Goal: Task Accomplishment & Management: Manage account settings

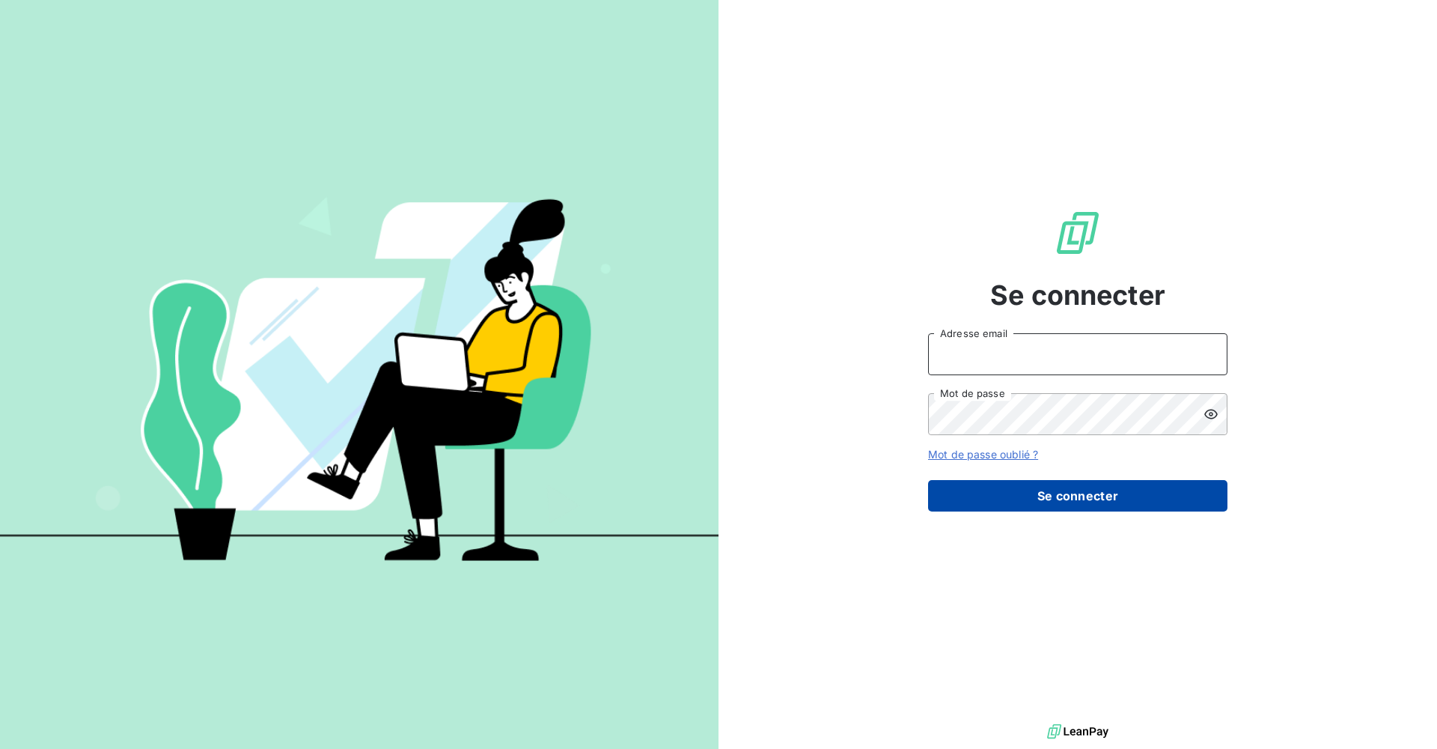
type input "[EMAIL_ADDRESS][DOMAIN_NAME]"
click at [1010, 505] on button "Se connecter" at bounding box center [1077, 495] width 299 height 31
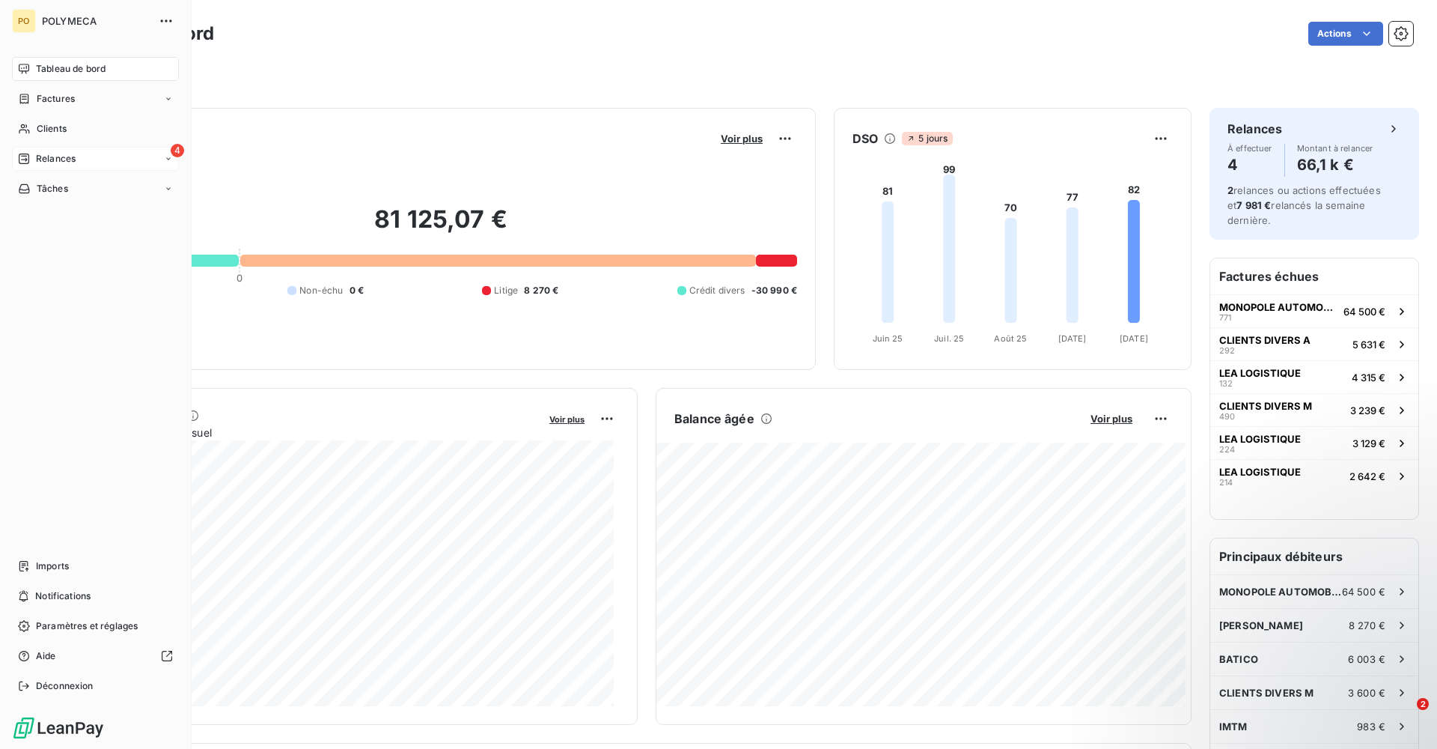
click at [109, 156] on div "4 Relances" at bounding box center [95, 159] width 167 height 24
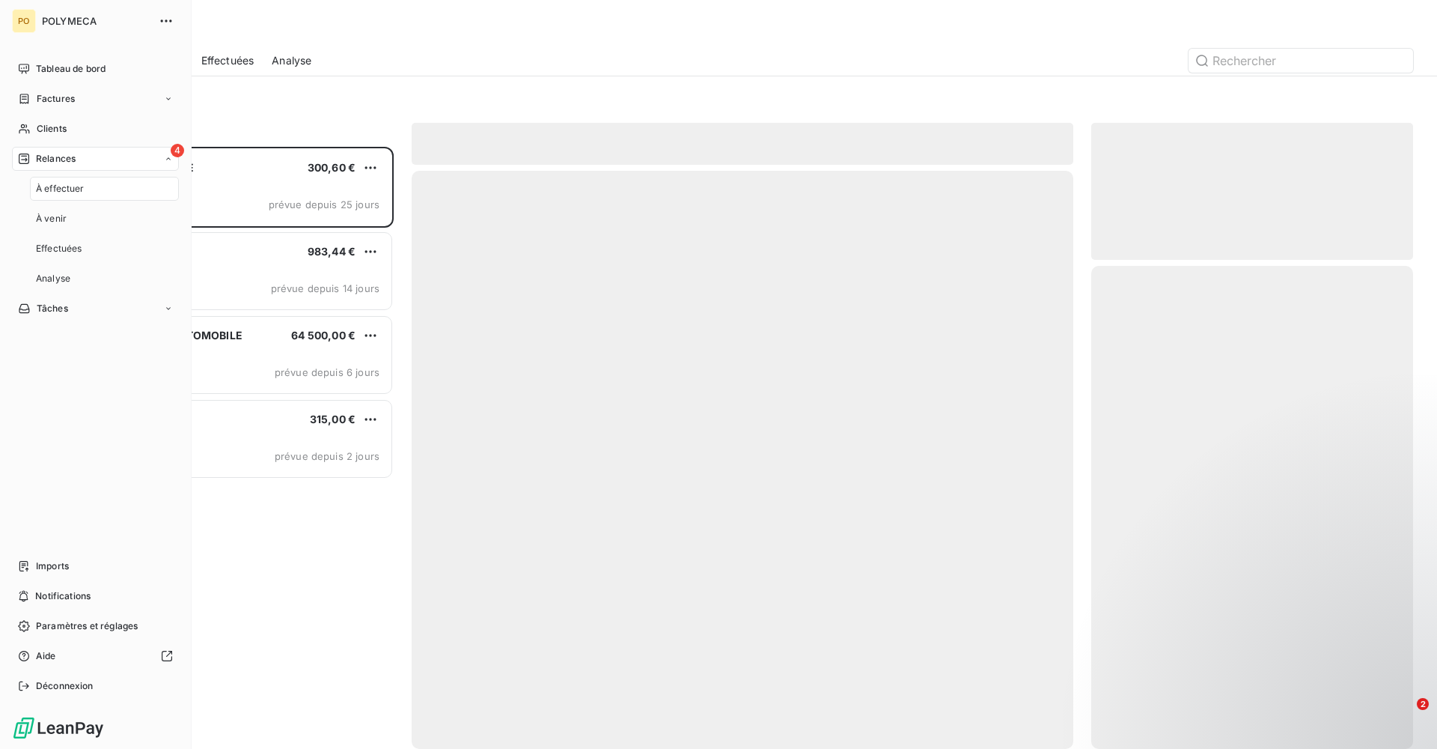
scroll to position [591, 311]
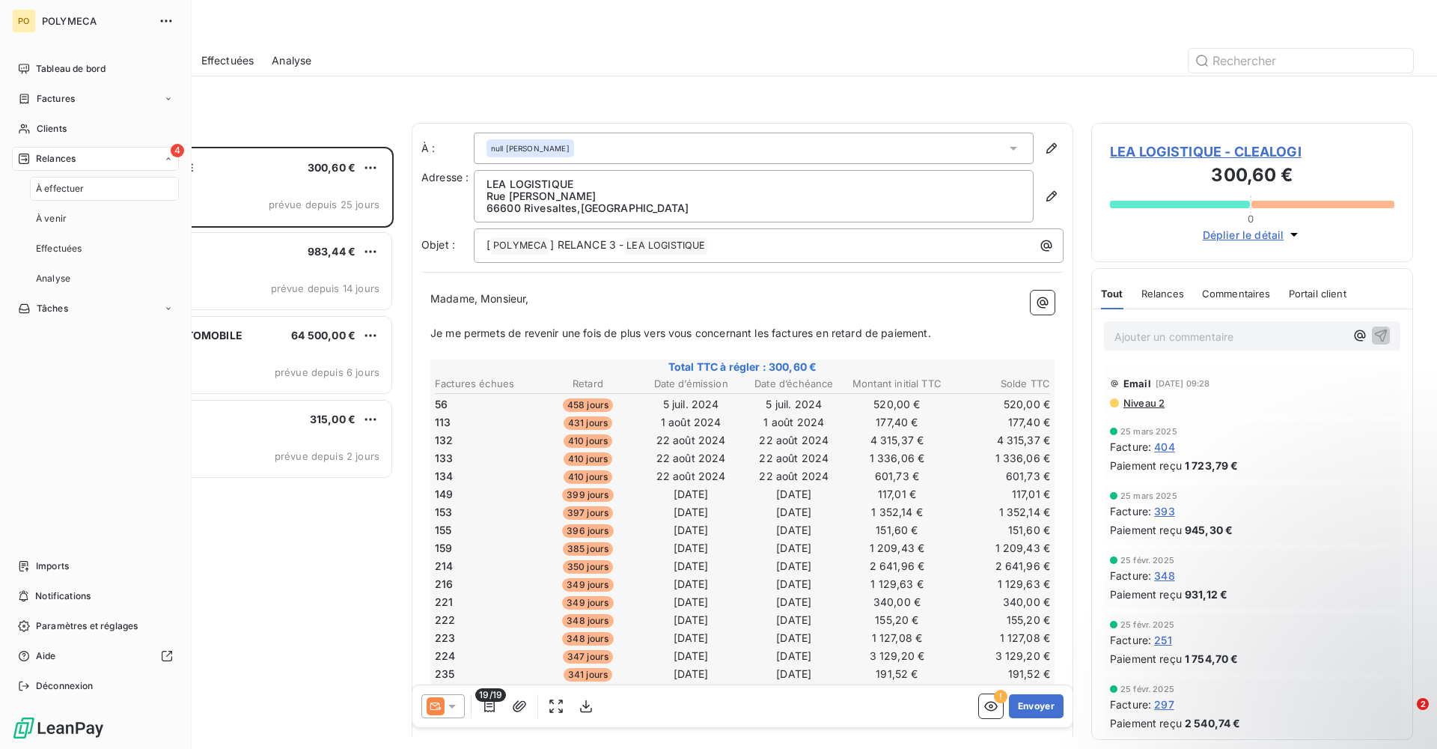
click at [131, 185] on div "À effectuer" at bounding box center [104, 189] width 149 height 24
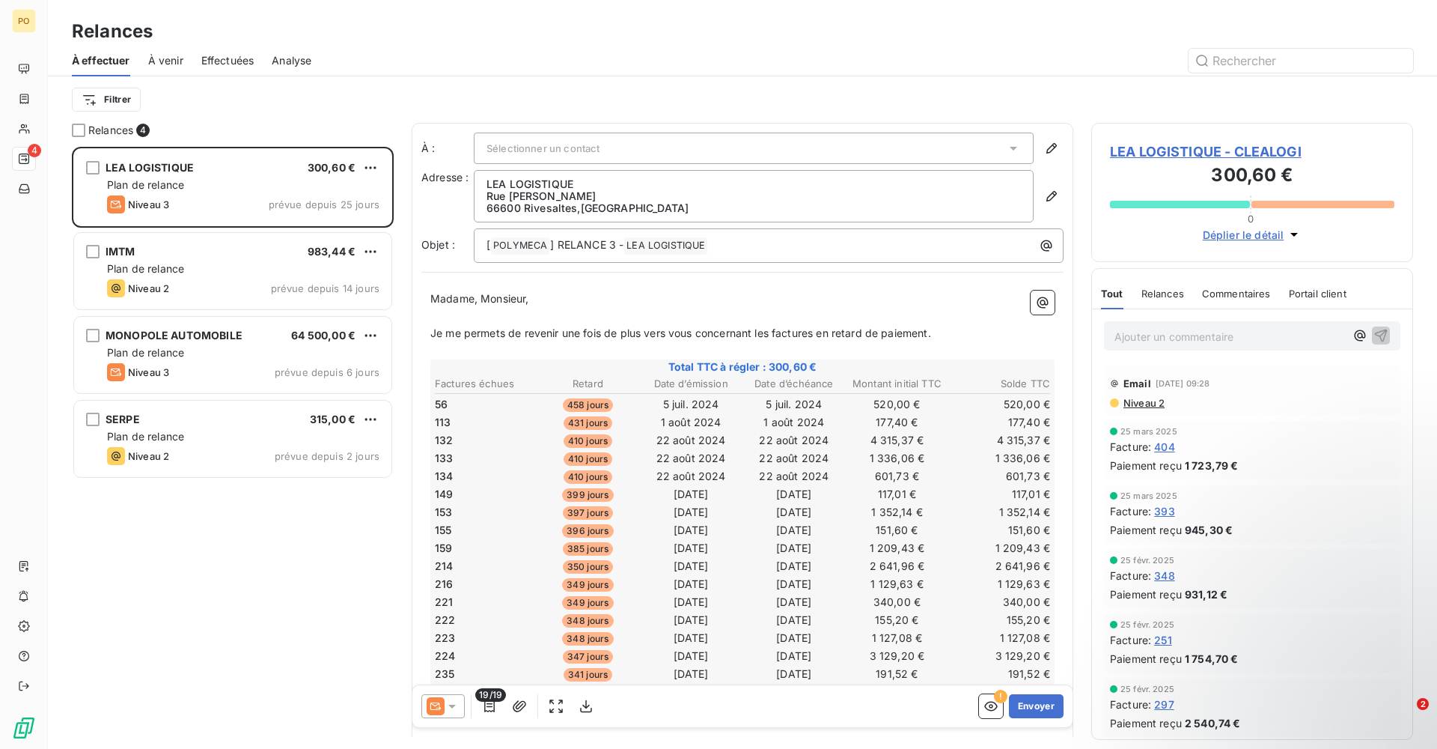
click at [291, 621] on div "LEA LOGISTIQUE 300,60 € Plan de relance Niveau 3 prévue depuis 25 jours IMTM 98…" at bounding box center [233, 448] width 322 height 602
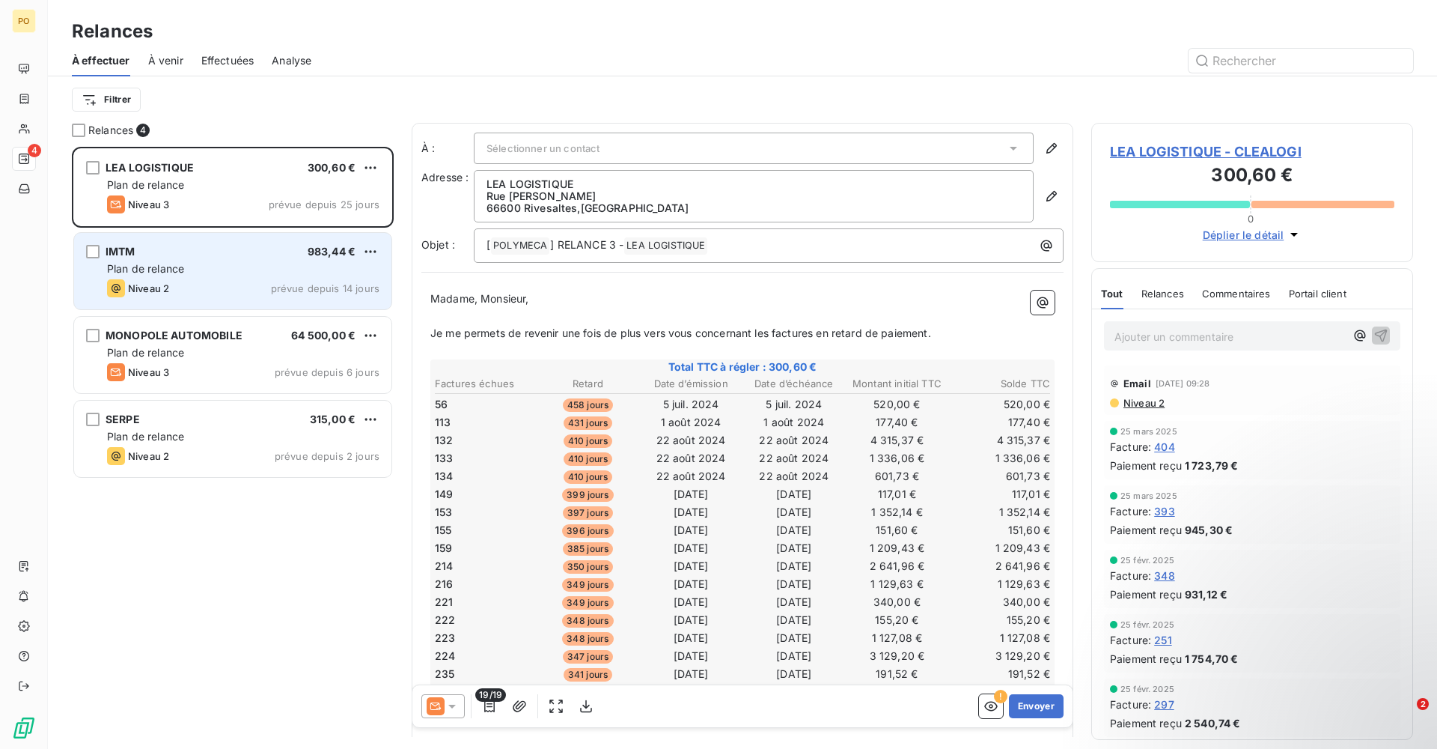
click at [247, 276] on div "Plan de relance" at bounding box center [243, 268] width 273 height 15
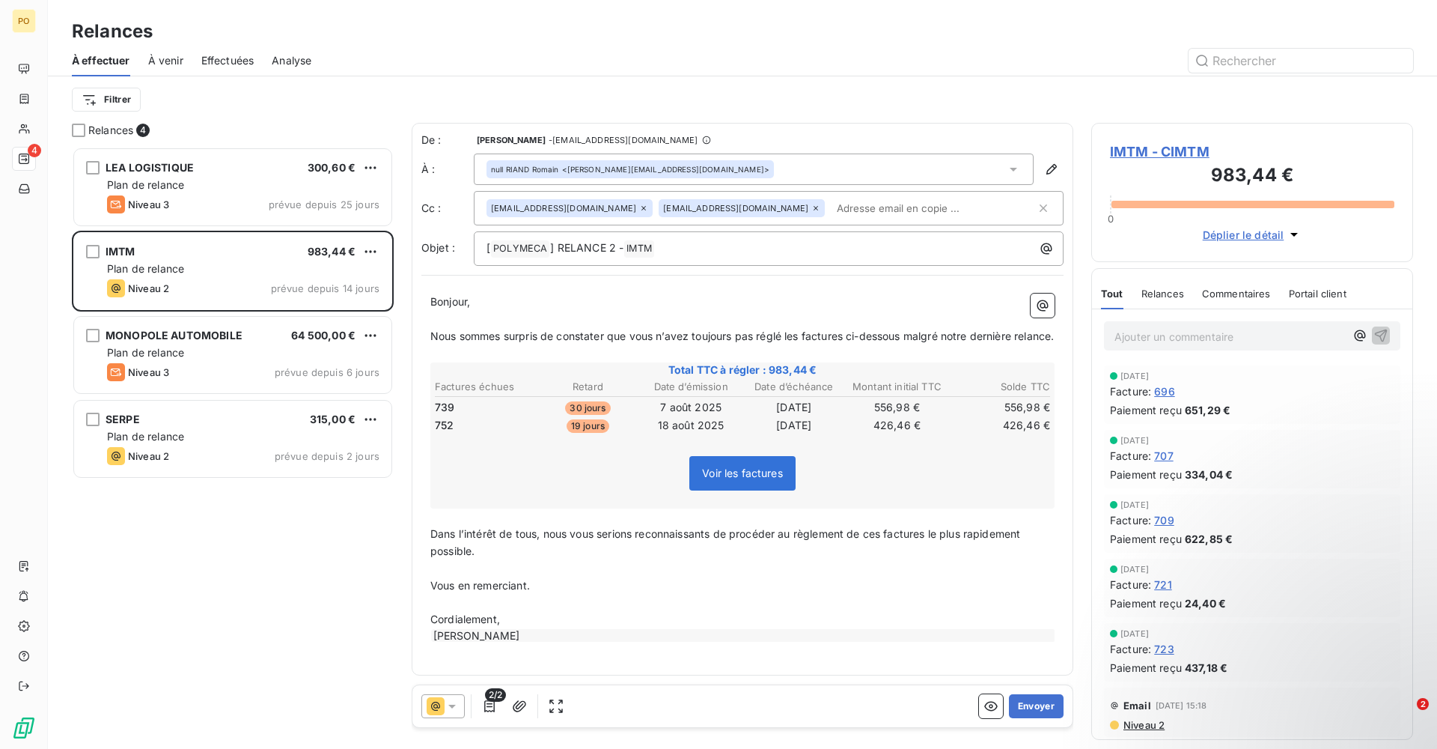
click at [1153, 288] on span "Relances" at bounding box center [1163, 293] width 43 height 12
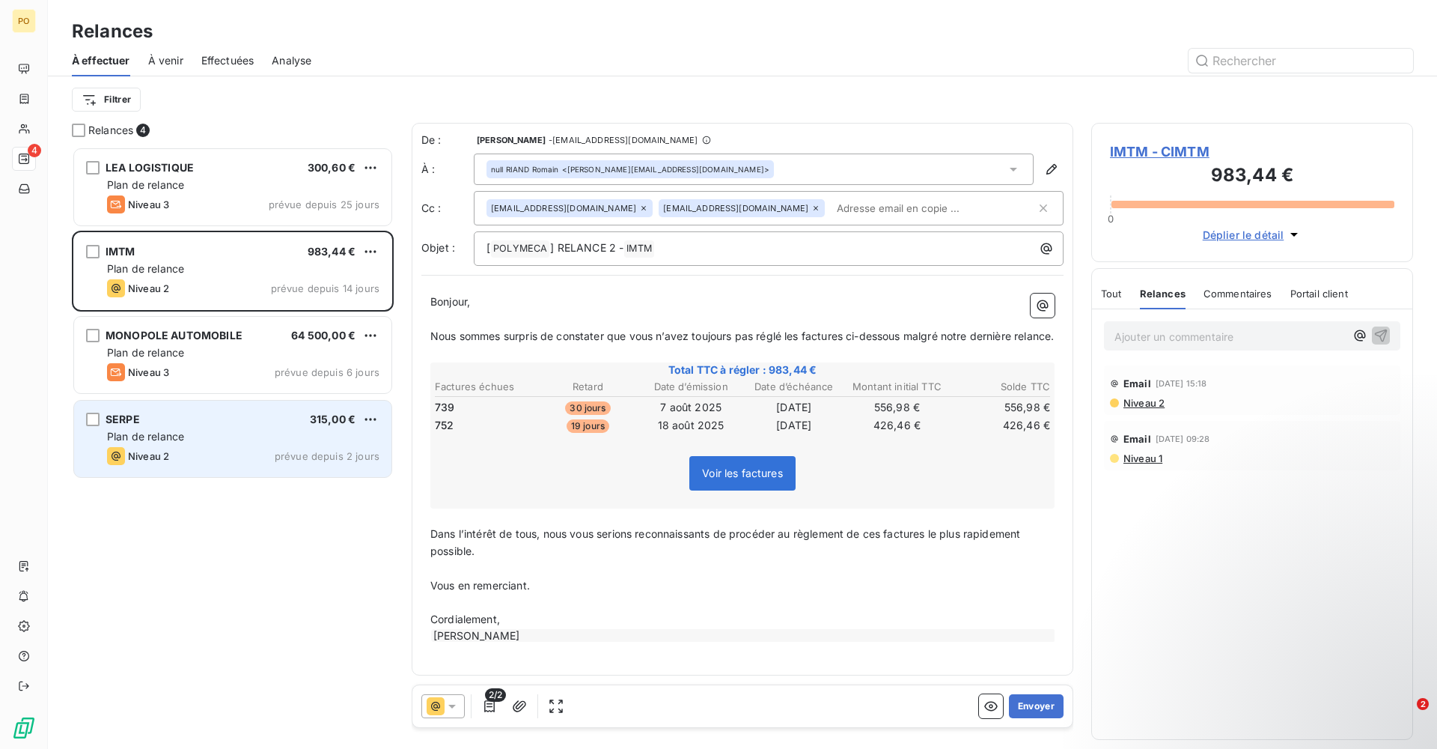
click at [240, 460] on div "Niveau 2 prévue depuis 2 jours" at bounding box center [243, 456] width 273 height 18
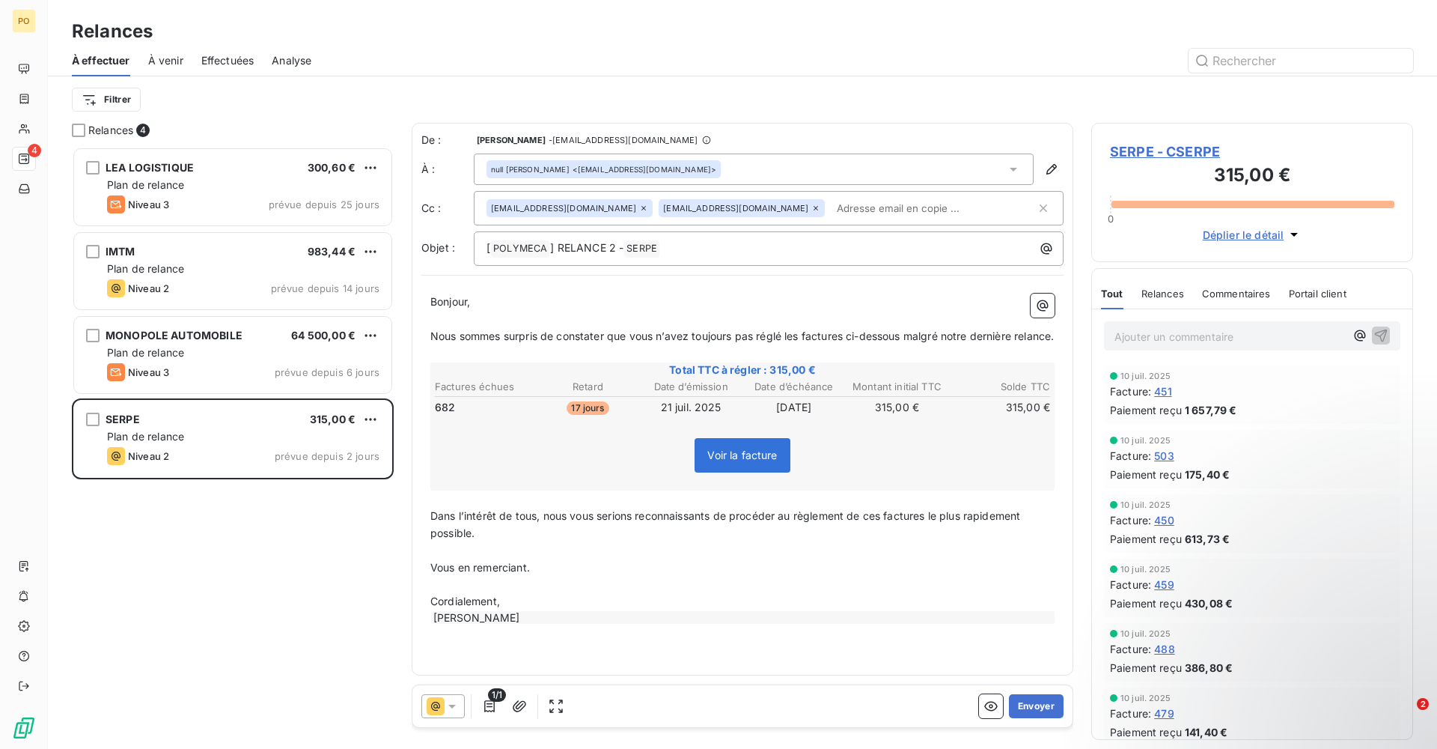
click at [1169, 290] on span "Relances" at bounding box center [1163, 293] width 43 height 12
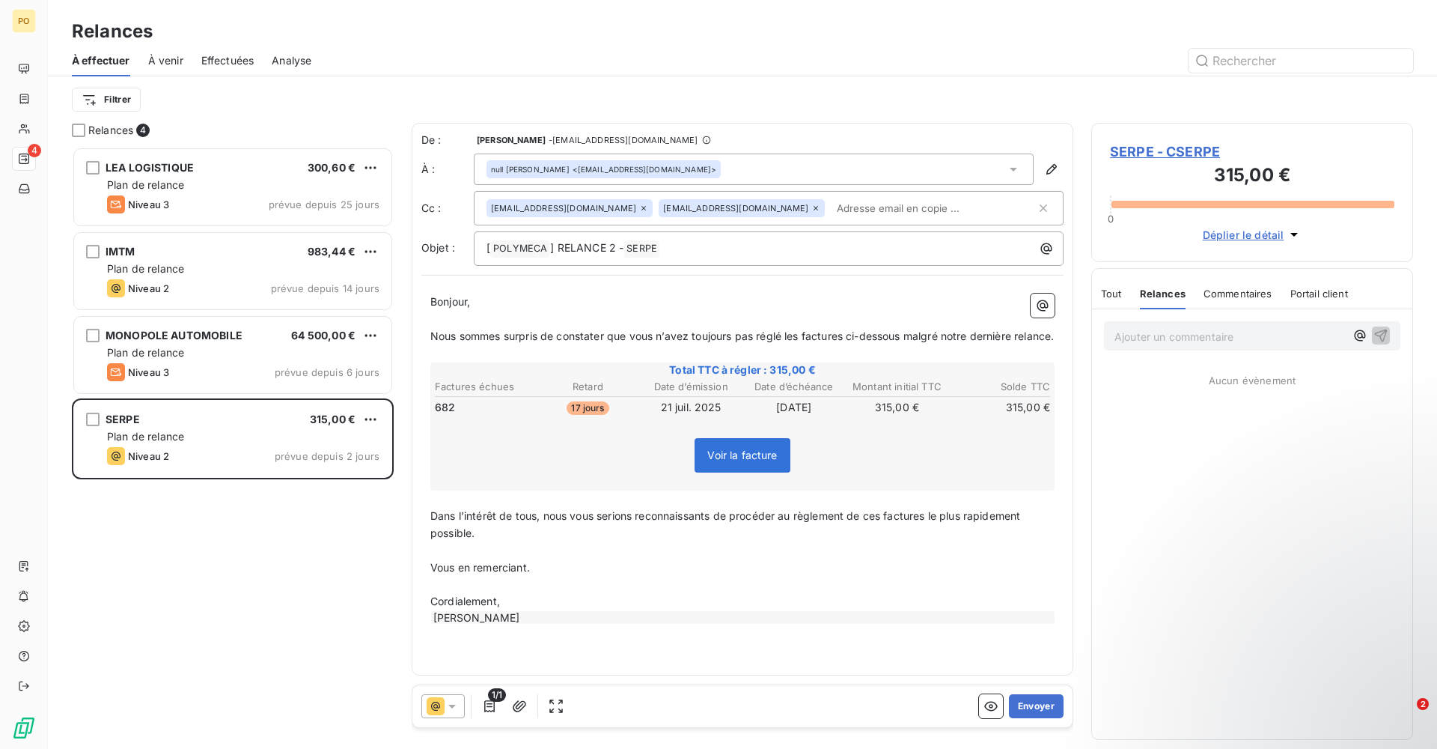
click at [457, 711] on icon at bounding box center [452, 705] width 15 height 15
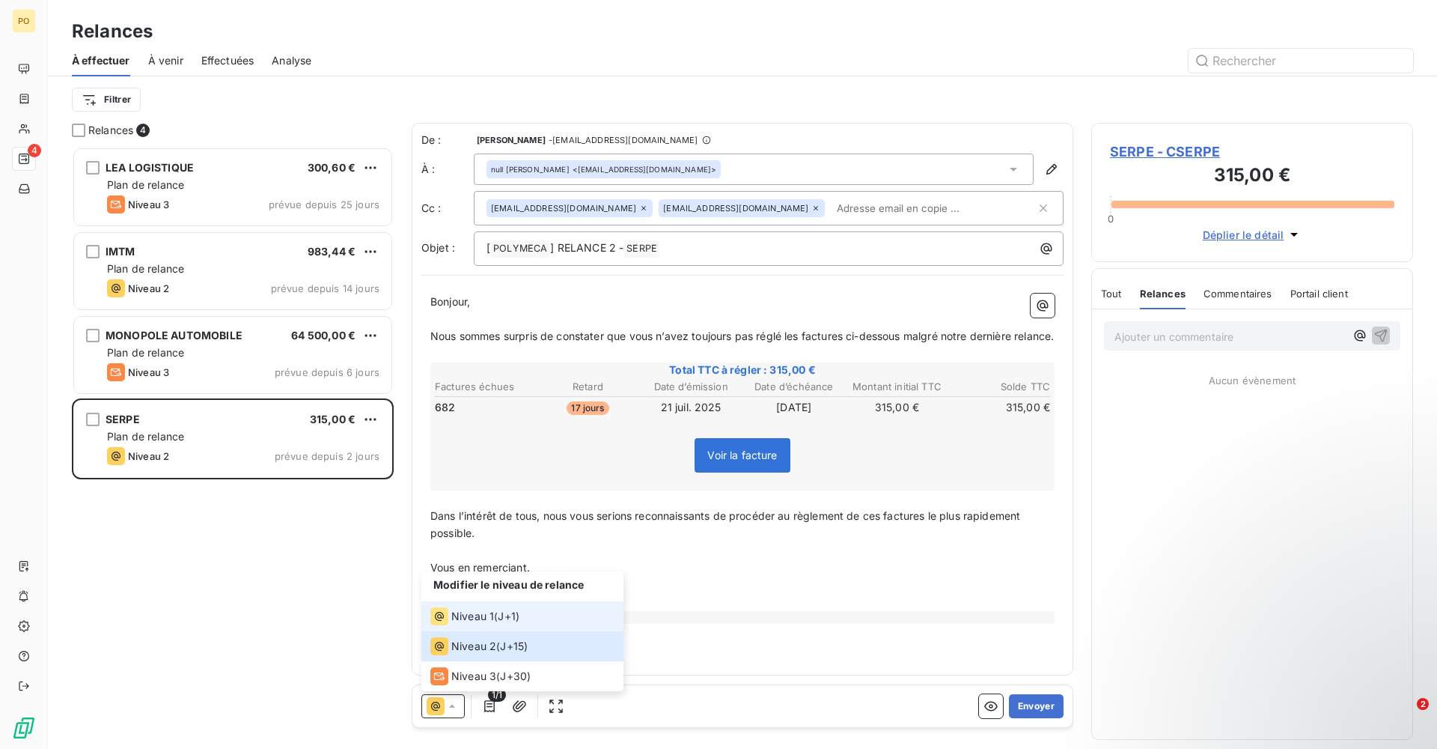
click at [517, 624] on div "Niveau 1 ( J+1 )" at bounding box center [474, 616] width 89 height 18
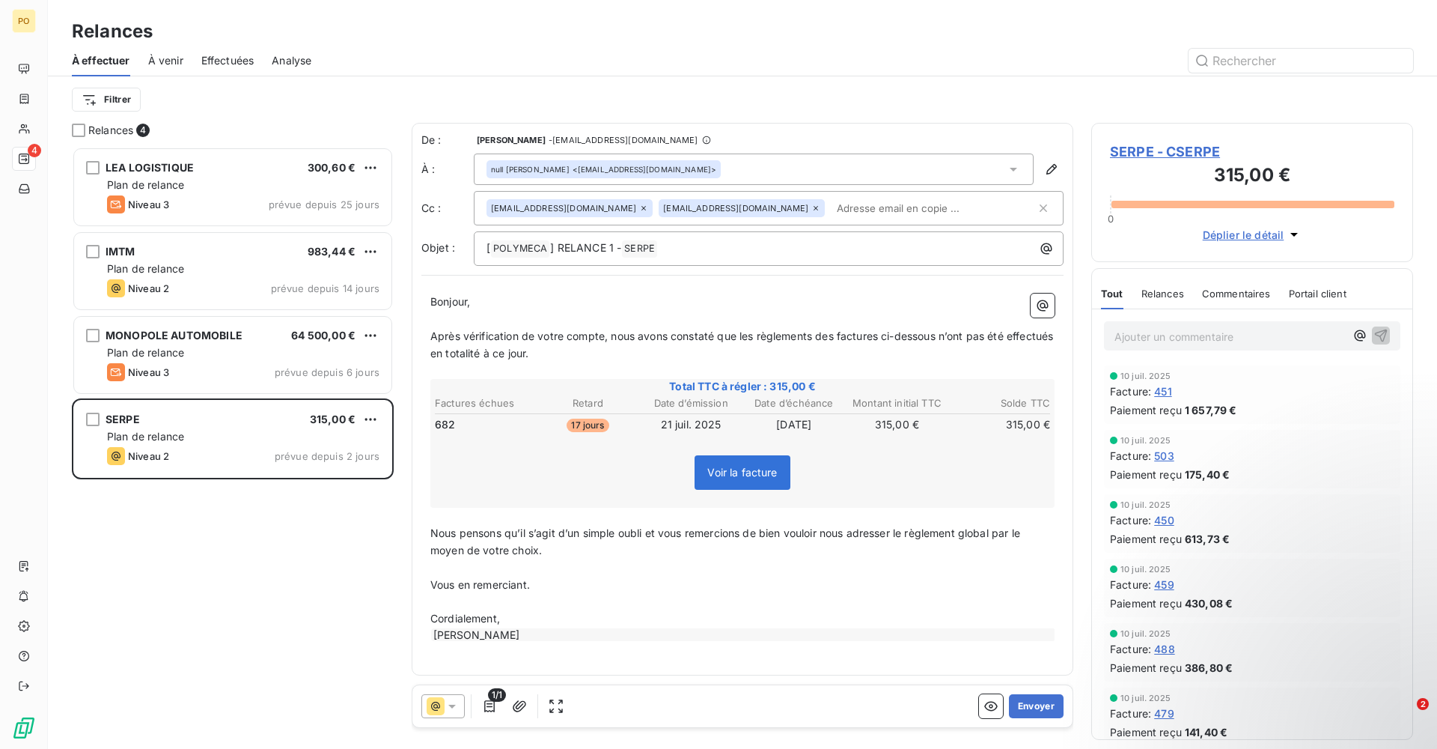
click at [1157, 296] on span "Relances" at bounding box center [1163, 293] width 43 height 12
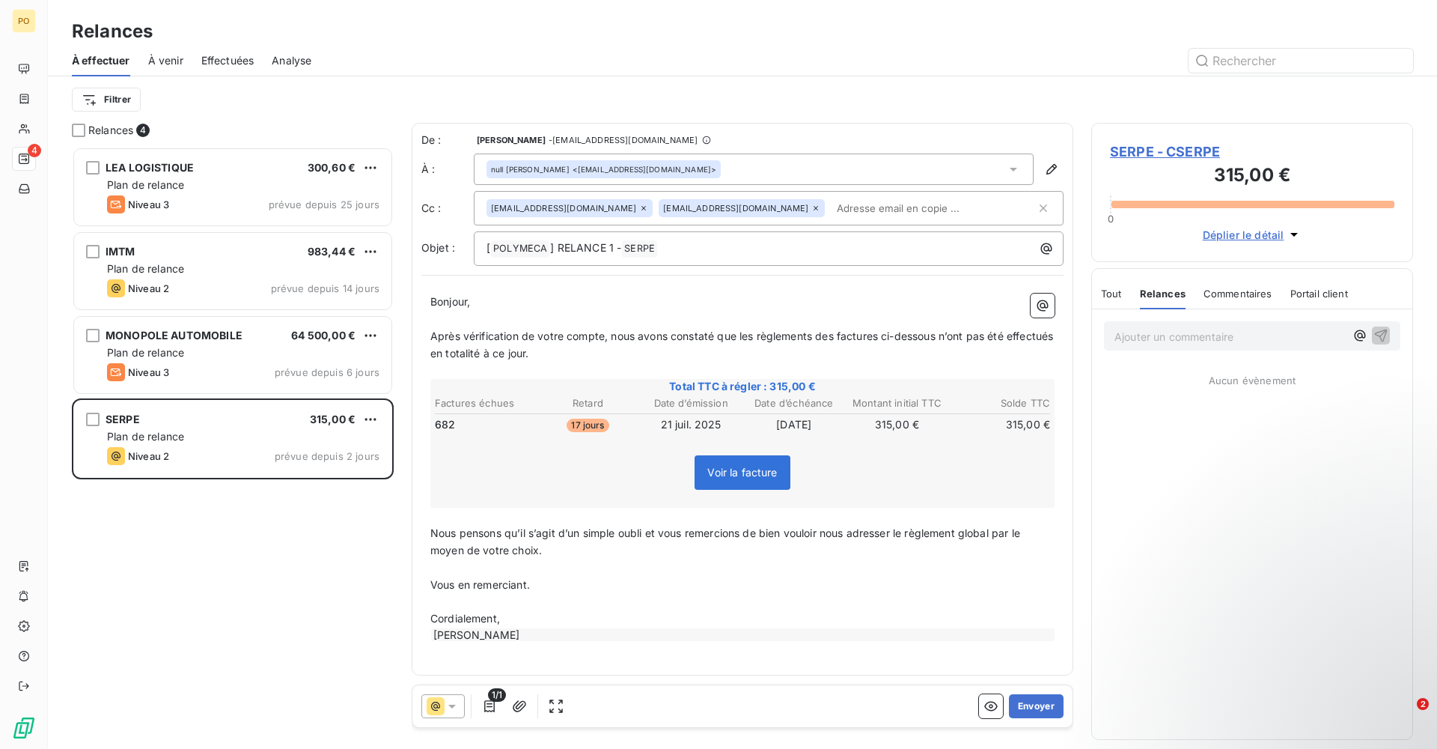
click at [1113, 296] on span "Tout" at bounding box center [1111, 293] width 21 height 12
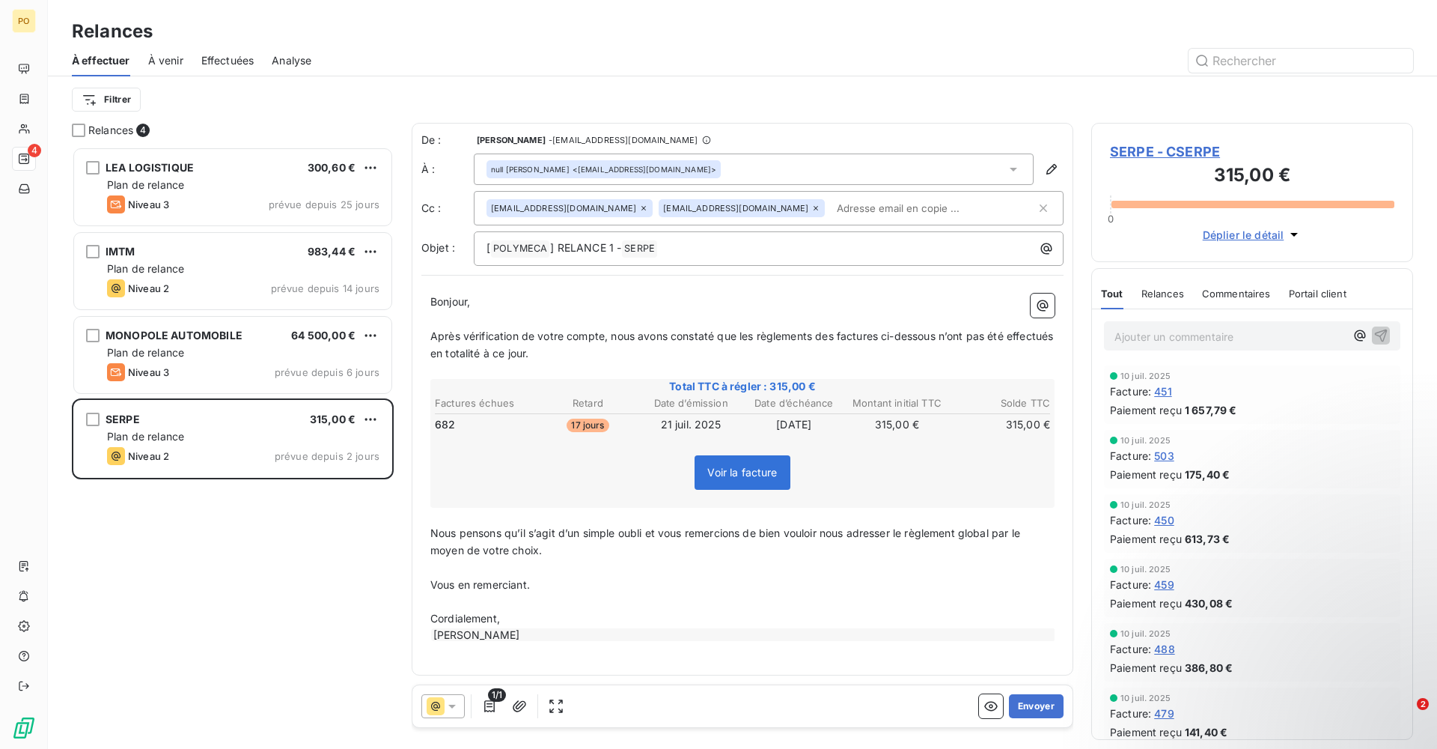
click at [446, 703] on icon at bounding box center [452, 705] width 15 height 15
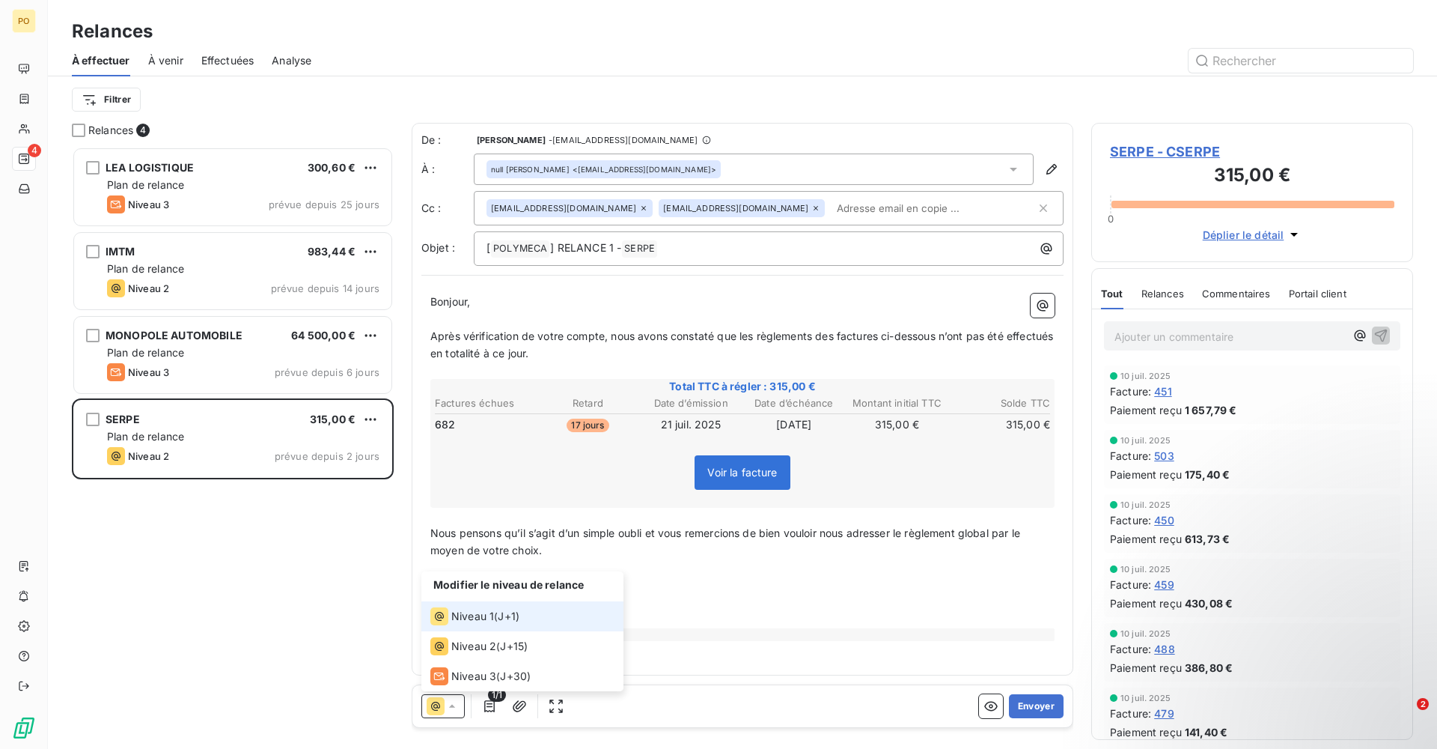
click at [341, 684] on div "LEA LOGISTIQUE 300,60 € Plan de relance Niveau 3 prévue depuis 25 jours IMTM 98…" at bounding box center [233, 448] width 322 height 602
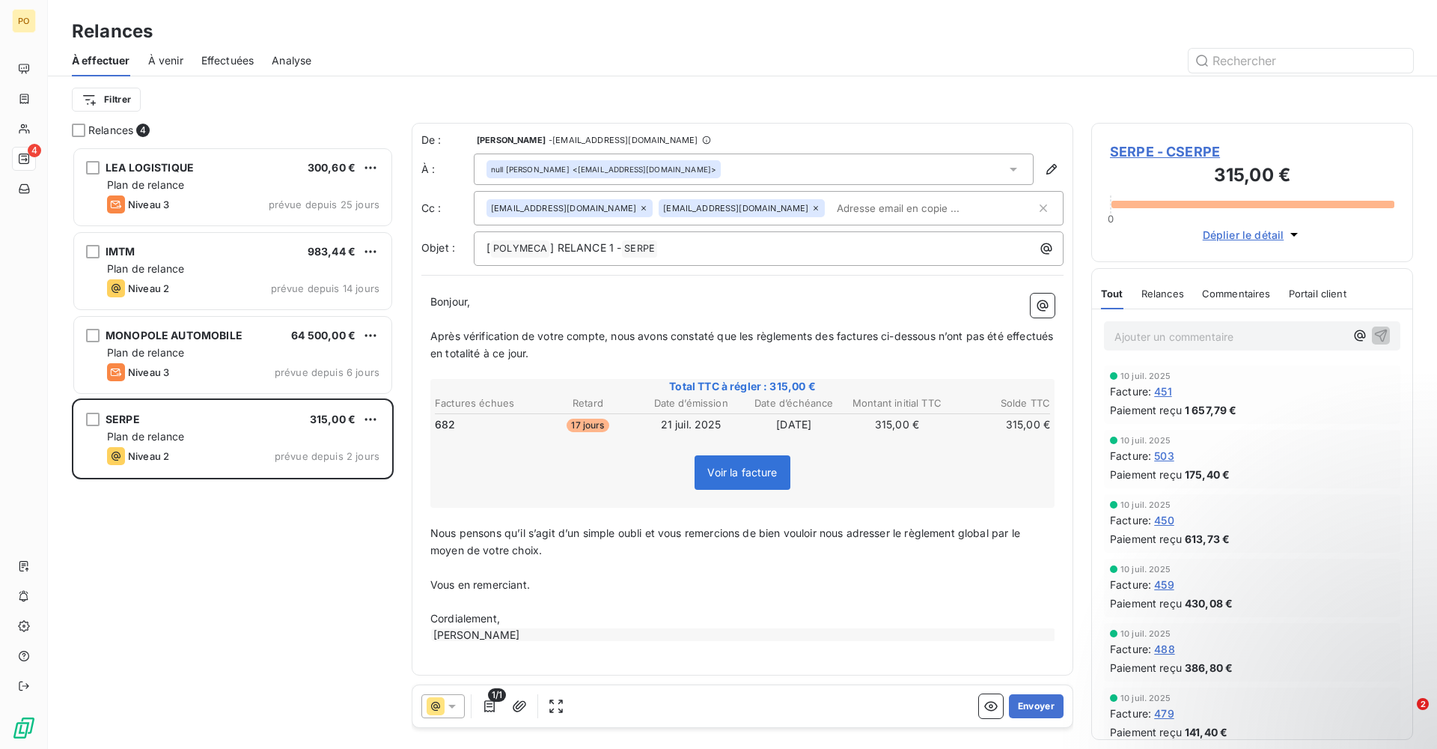
click at [743, 475] on span "Voir la facture" at bounding box center [742, 472] width 70 height 13
click at [734, 469] on span "Voir la facture" at bounding box center [742, 472] width 70 height 13
click at [720, 470] on span "Voir la facture" at bounding box center [742, 472] width 70 height 13
click at [740, 602] on p "﻿" at bounding box center [742, 601] width 624 height 17
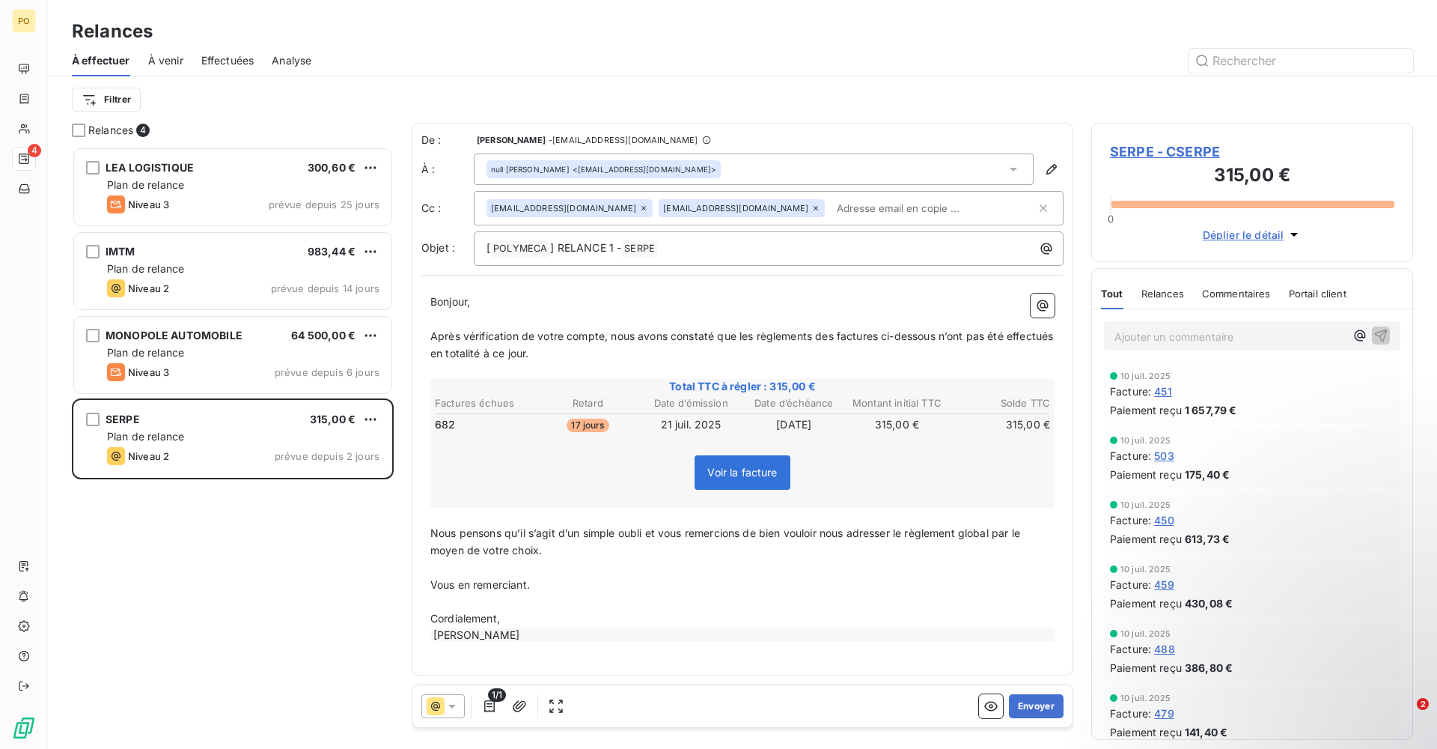
click at [770, 482] on span "Voir la facture" at bounding box center [742, 472] width 95 height 34
click at [733, 582] on p "Vous en remerciant." at bounding box center [742, 584] width 624 height 17
click at [1249, 297] on span "Commentaires" at bounding box center [1236, 293] width 69 height 12
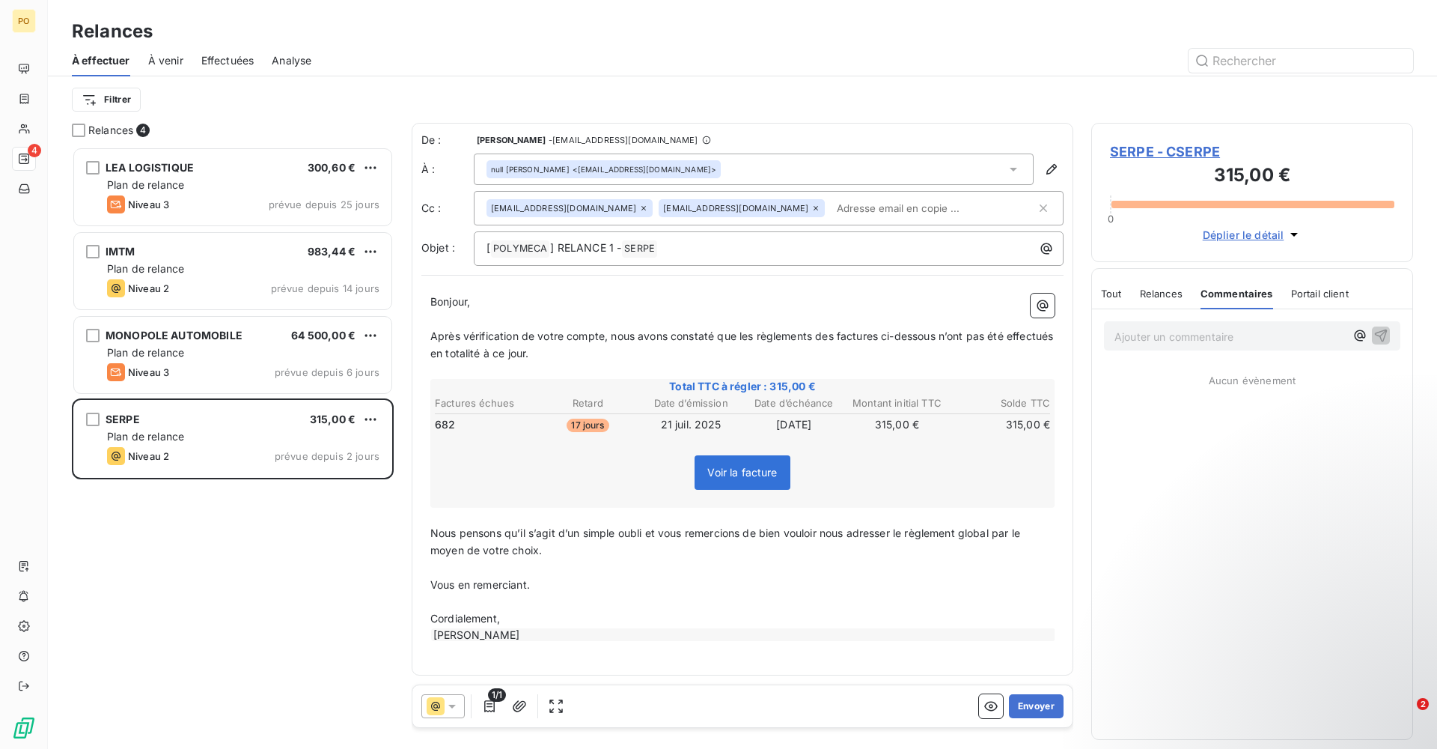
click at [1169, 302] on div "Relances" at bounding box center [1161, 293] width 43 height 31
click at [1122, 287] on div "Tout Relances Commentaires Portail client" at bounding box center [1224, 293] width 247 height 31
click at [1114, 301] on div "Tout" at bounding box center [1111, 293] width 21 height 31
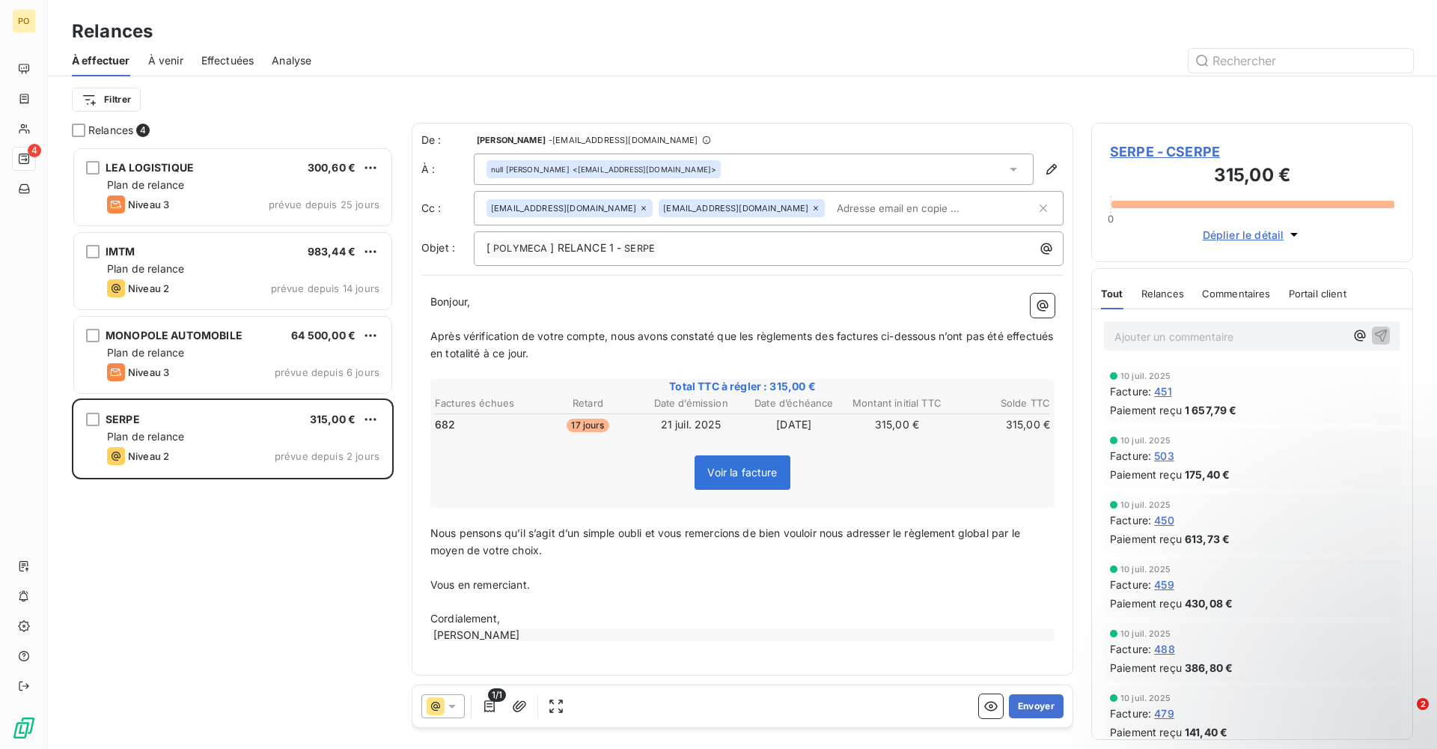
click at [740, 468] on span "Voir la facture" at bounding box center [742, 472] width 70 height 13
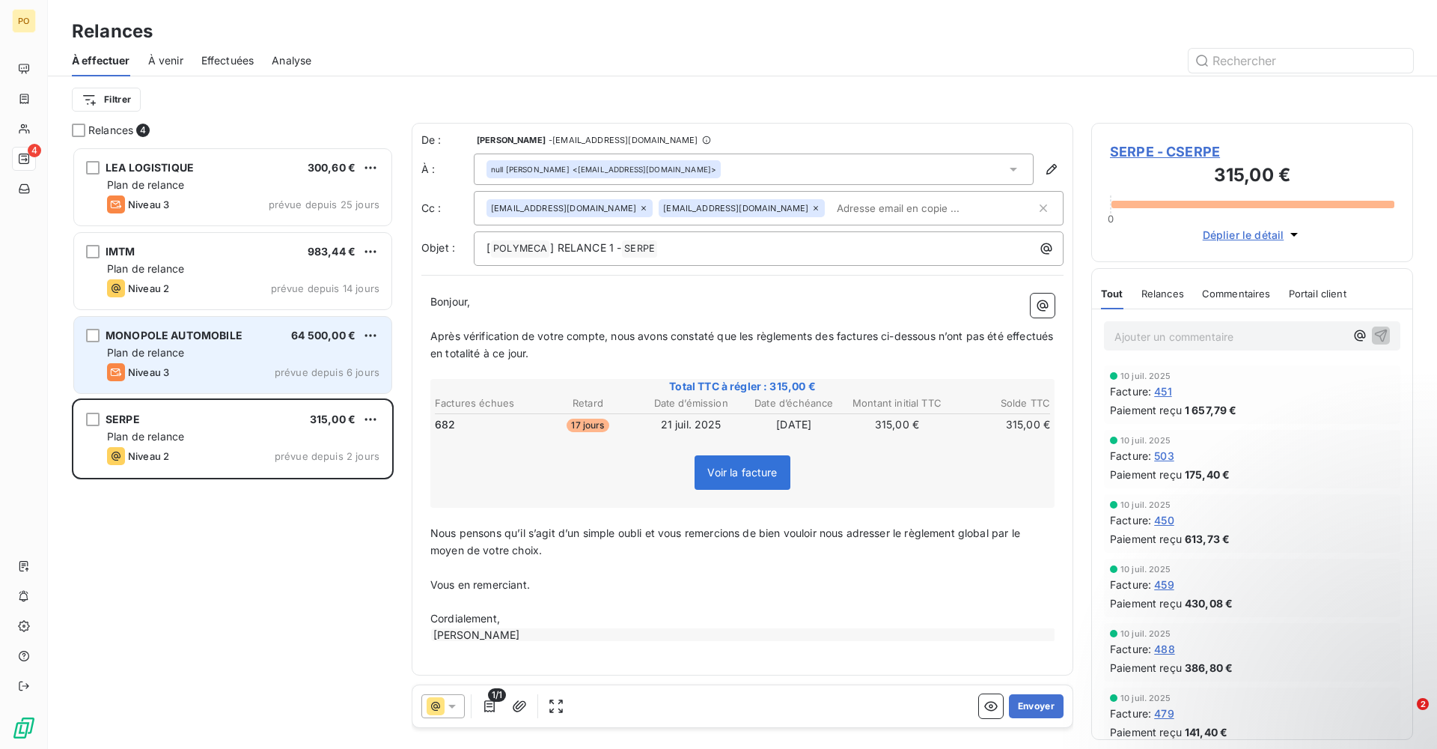
click at [198, 365] on div "Niveau 3 prévue depuis 6 jours" at bounding box center [243, 372] width 273 height 18
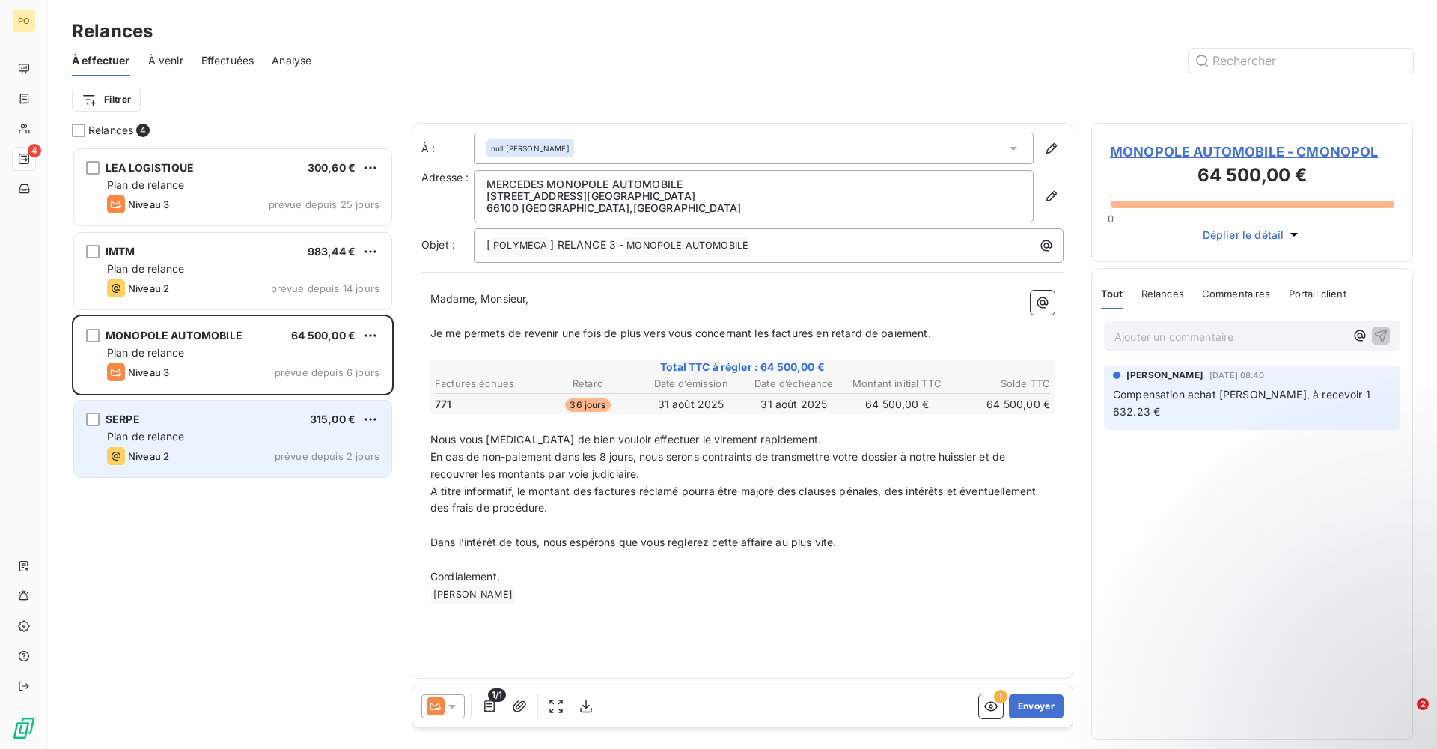
click at [210, 445] on div "SERPE 315,00 € Plan de relance Niveau 2 prévue depuis 2 jours" at bounding box center [232, 439] width 317 height 76
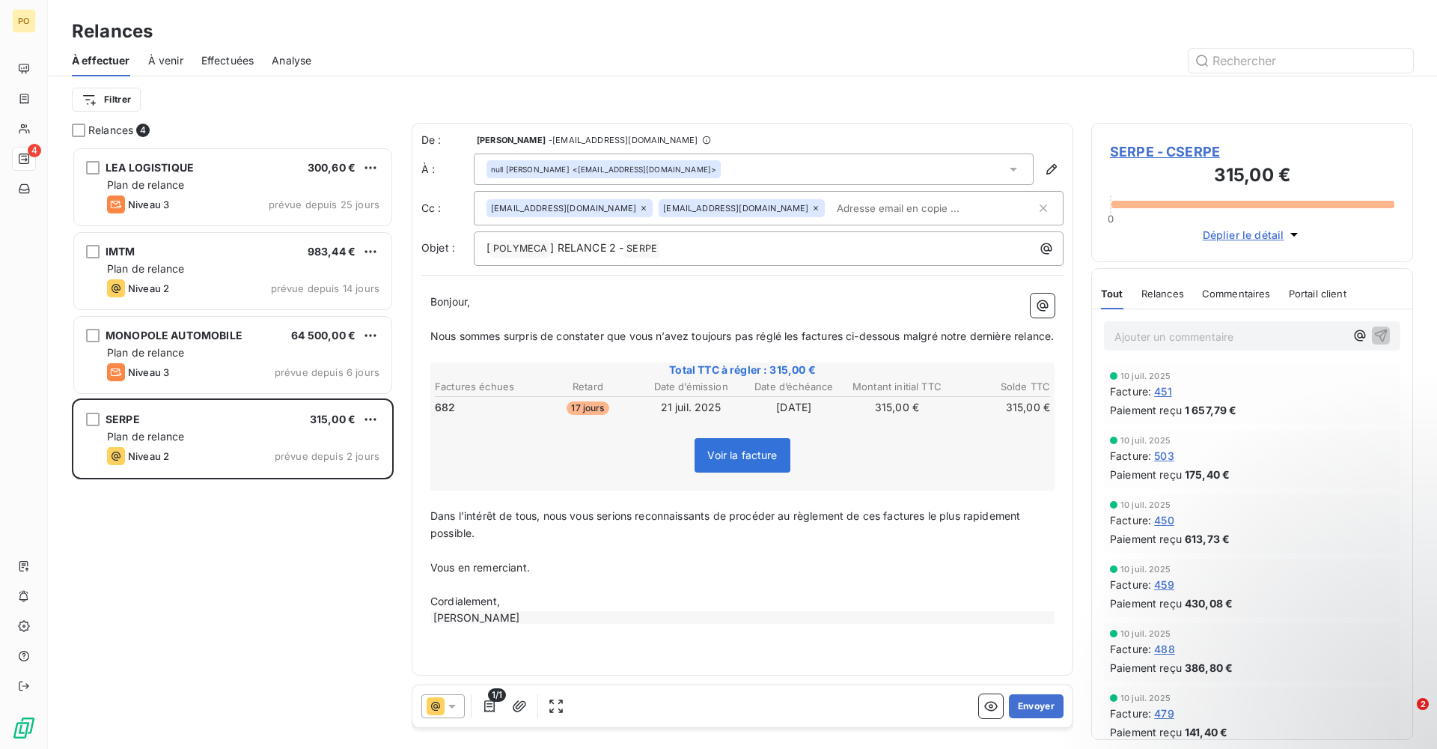
click at [734, 461] on span "Voir la facture" at bounding box center [742, 454] width 70 height 13
click at [732, 461] on span "Voir la facture" at bounding box center [742, 454] width 70 height 13
click at [988, 704] on icon "button" at bounding box center [991, 705] width 15 height 15
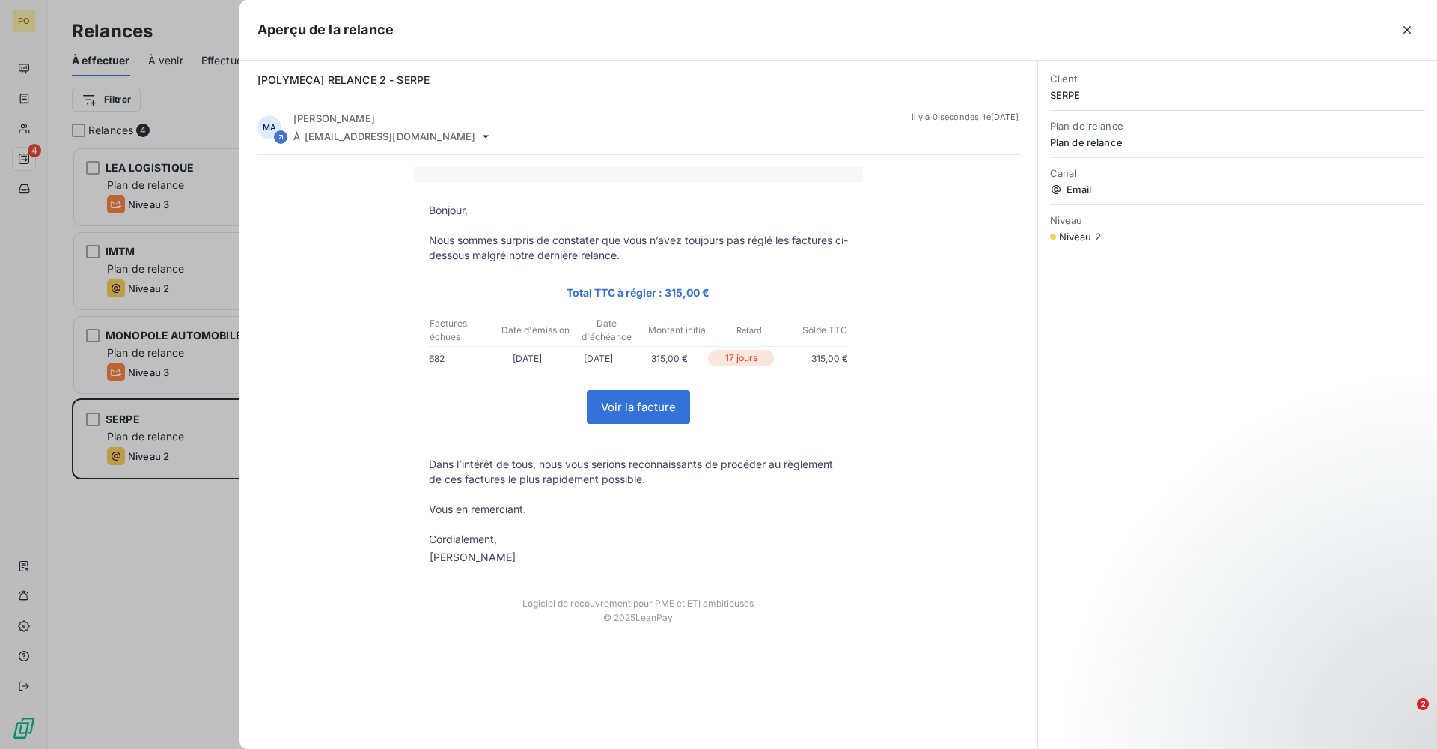
click at [649, 408] on link "Voir la facture" at bounding box center [639, 407] width 102 height 32
click at [1419, 29] on button "button" at bounding box center [1407, 30] width 24 height 24
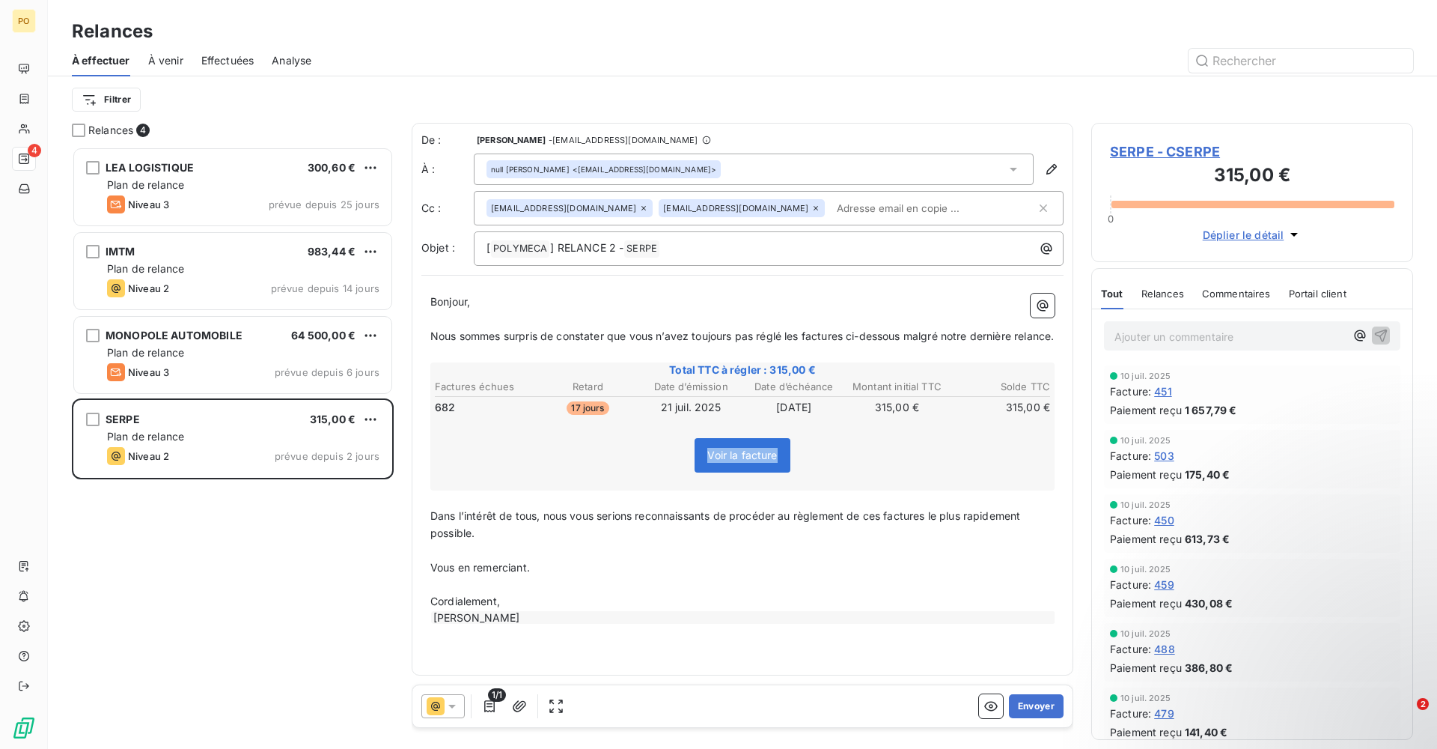
click at [1166, 293] on span "Relances" at bounding box center [1163, 293] width 43 height 12
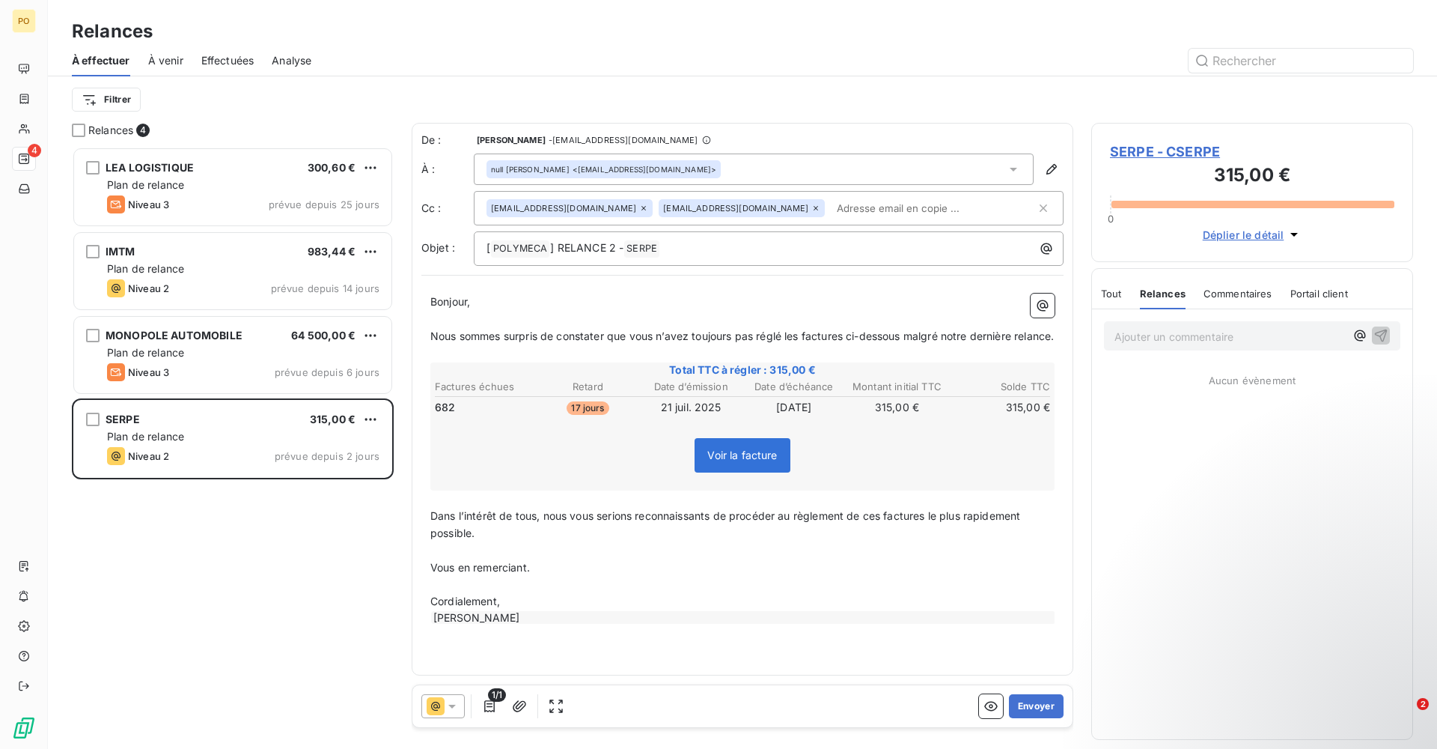
click at [448, 708] on icon at bounding box center [452, 705] width 15 height 15
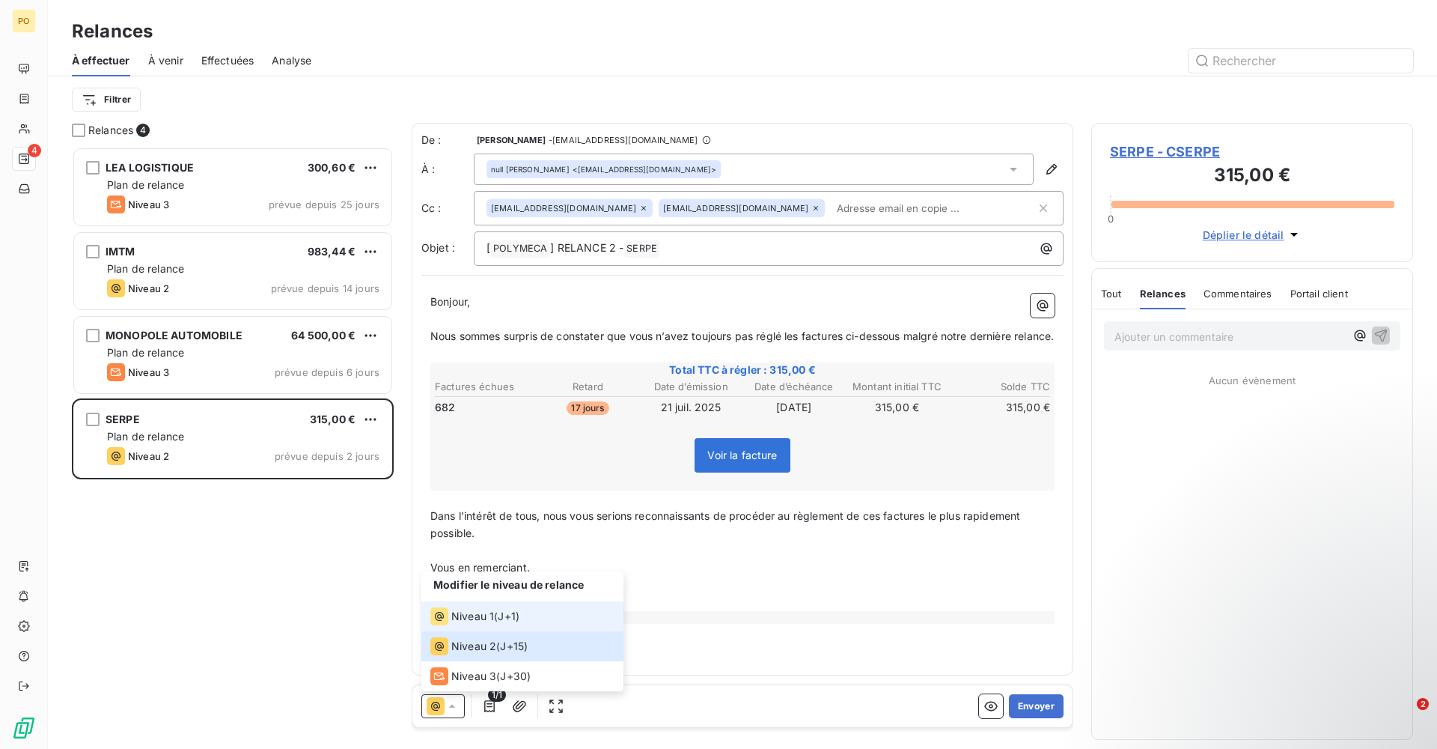
click at [508, 609] on span "J+1 )" at bounding box center [509, 616] width 22 height 15
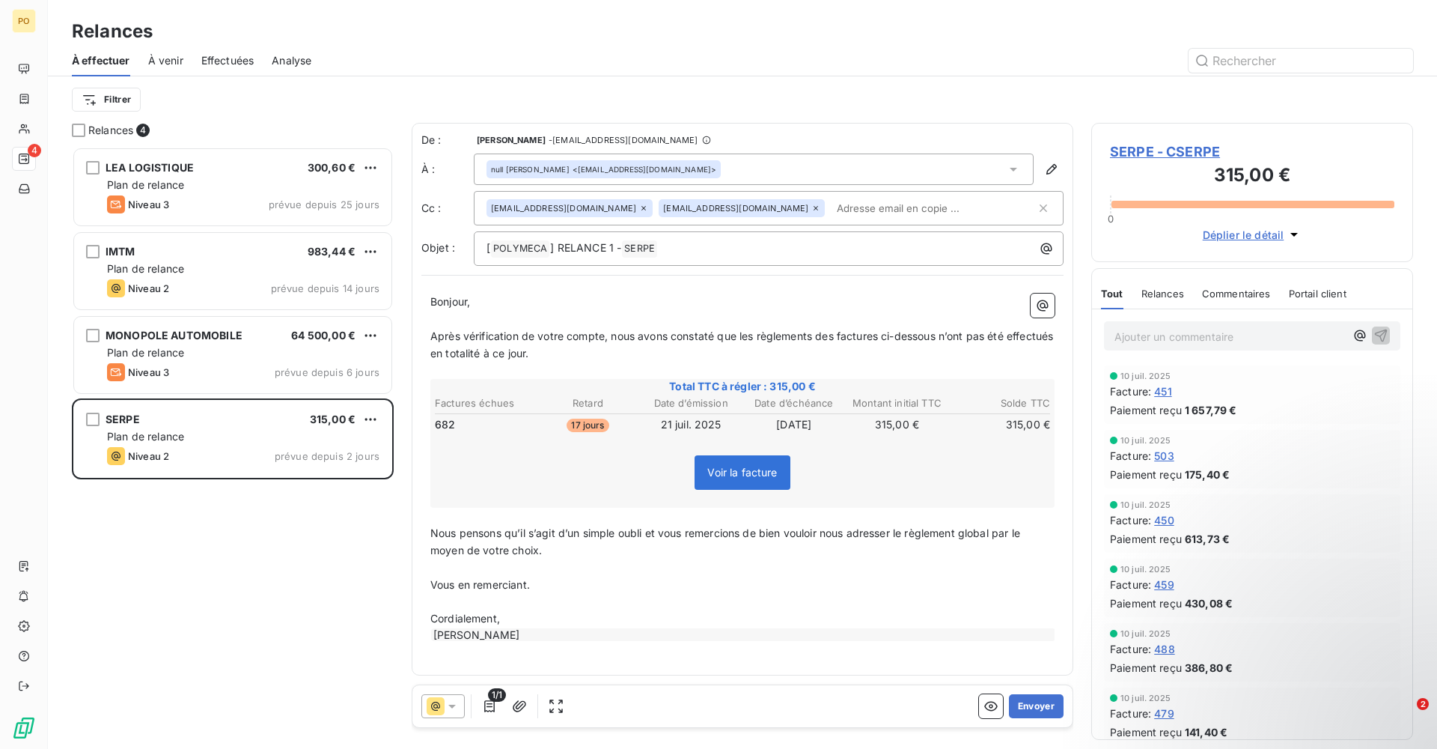
click at [1173, 296] on span "Relances" at bounding box center [1163, 293] width 43 height 12
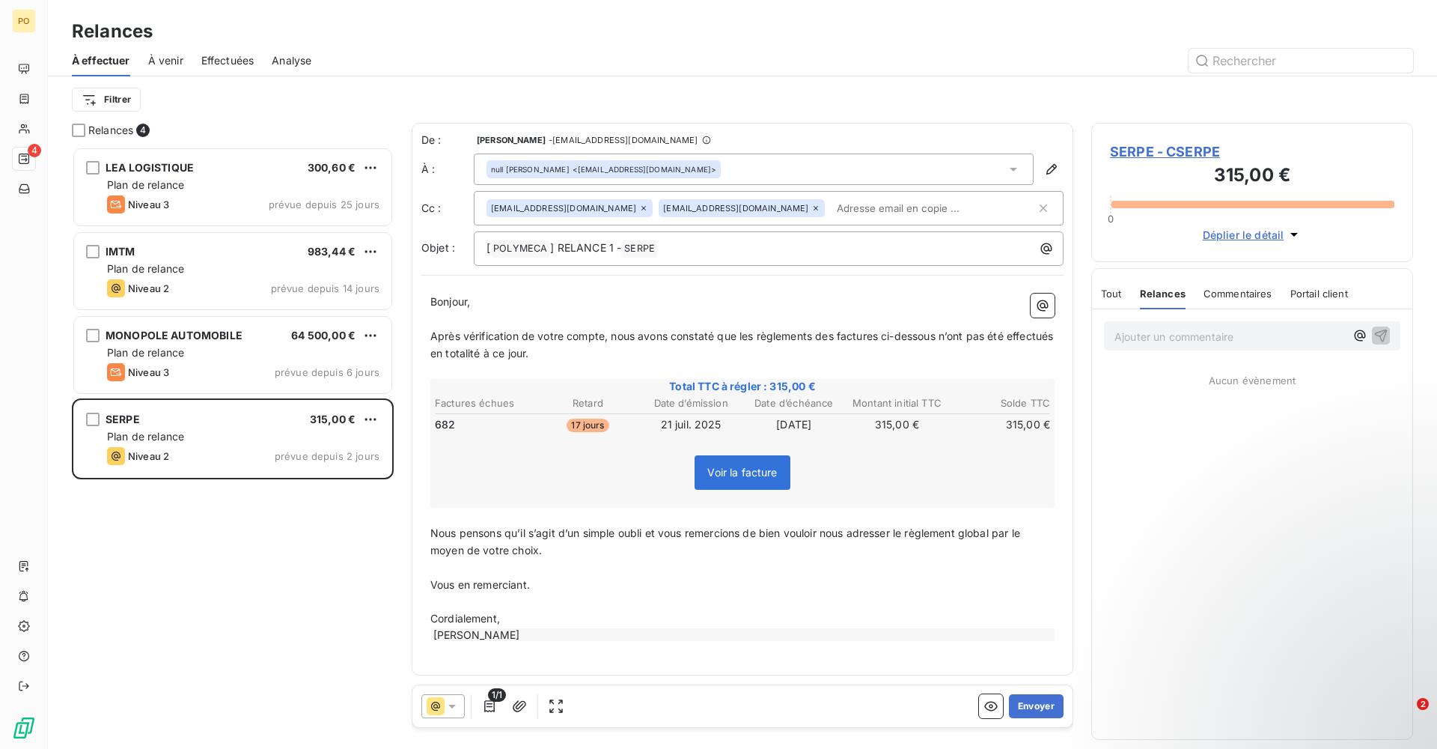
click at [1106, 292] on span "Tout" at bounding box center [1111, 293] width 21 height 12
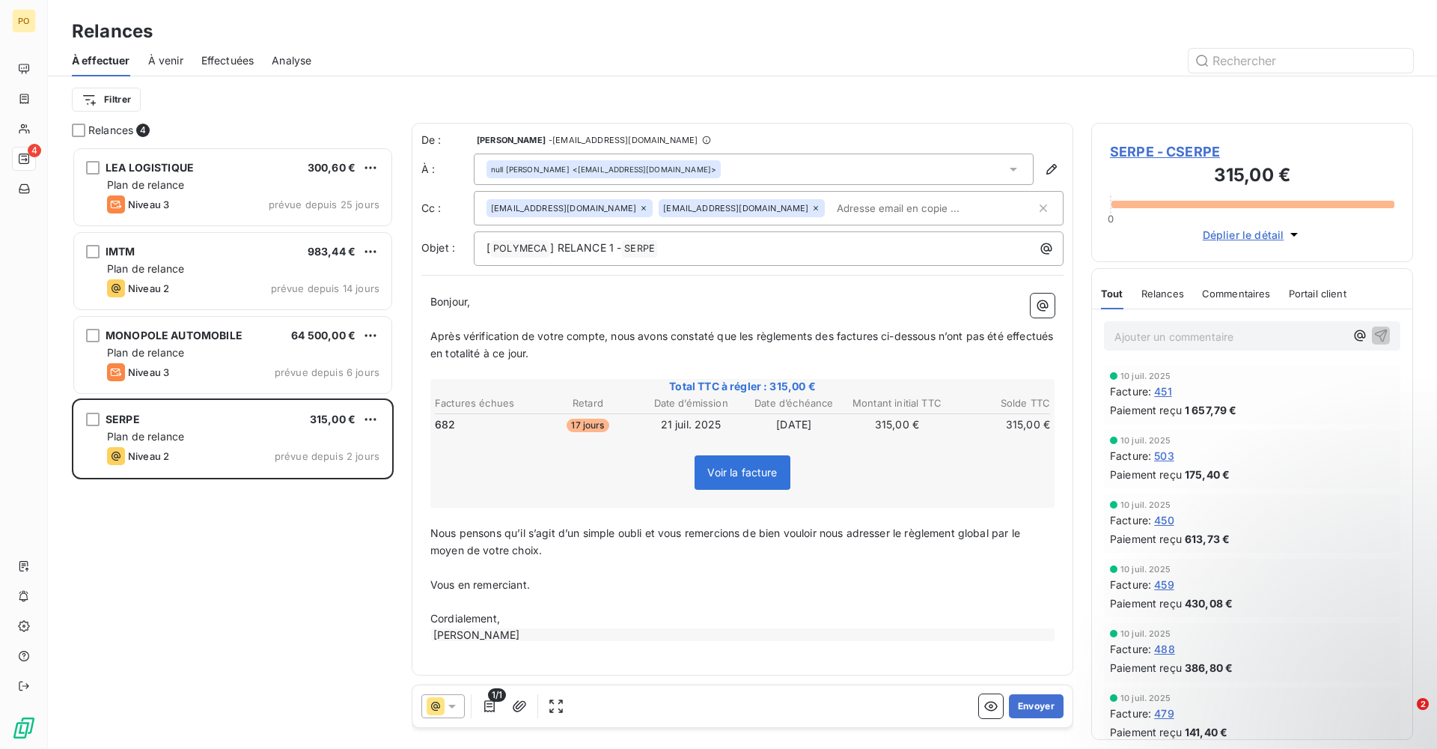
click at [454, 710] on icon at bounding box center [452, 705] width 15 height 15
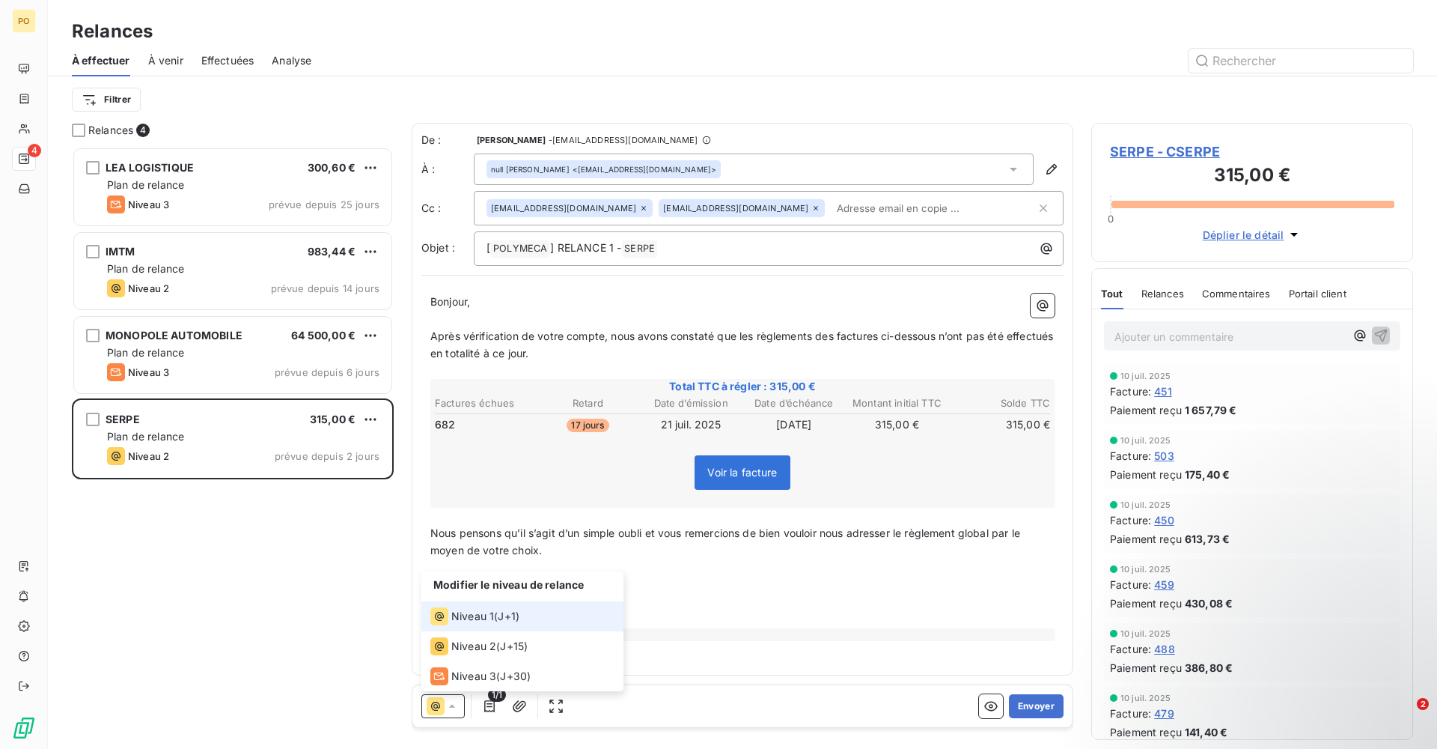
click at [476, 614] on span "Niveau 1" at bounding box center [472, 616] width 43 height 15
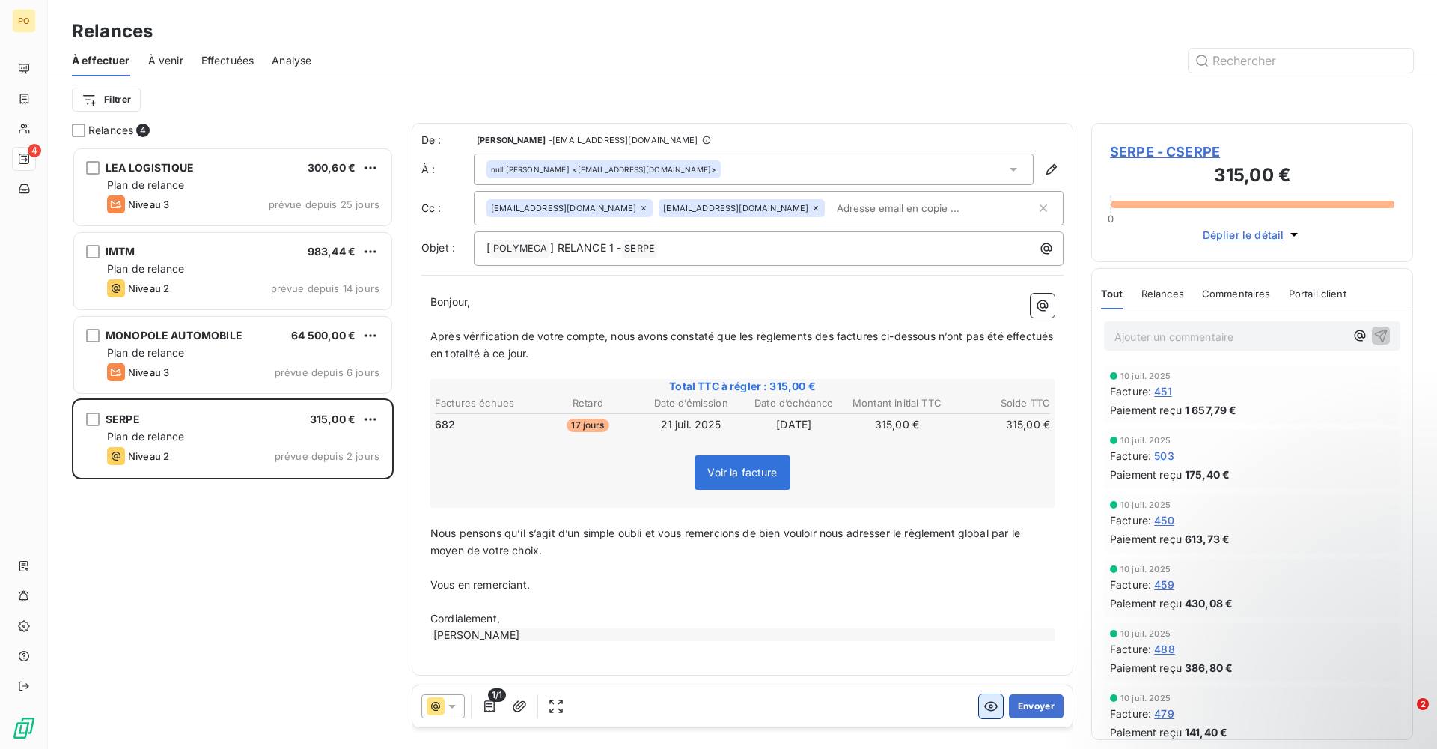
click at [984, 712] on icon "button" at bounding box center [991, 705] width 15 height 15
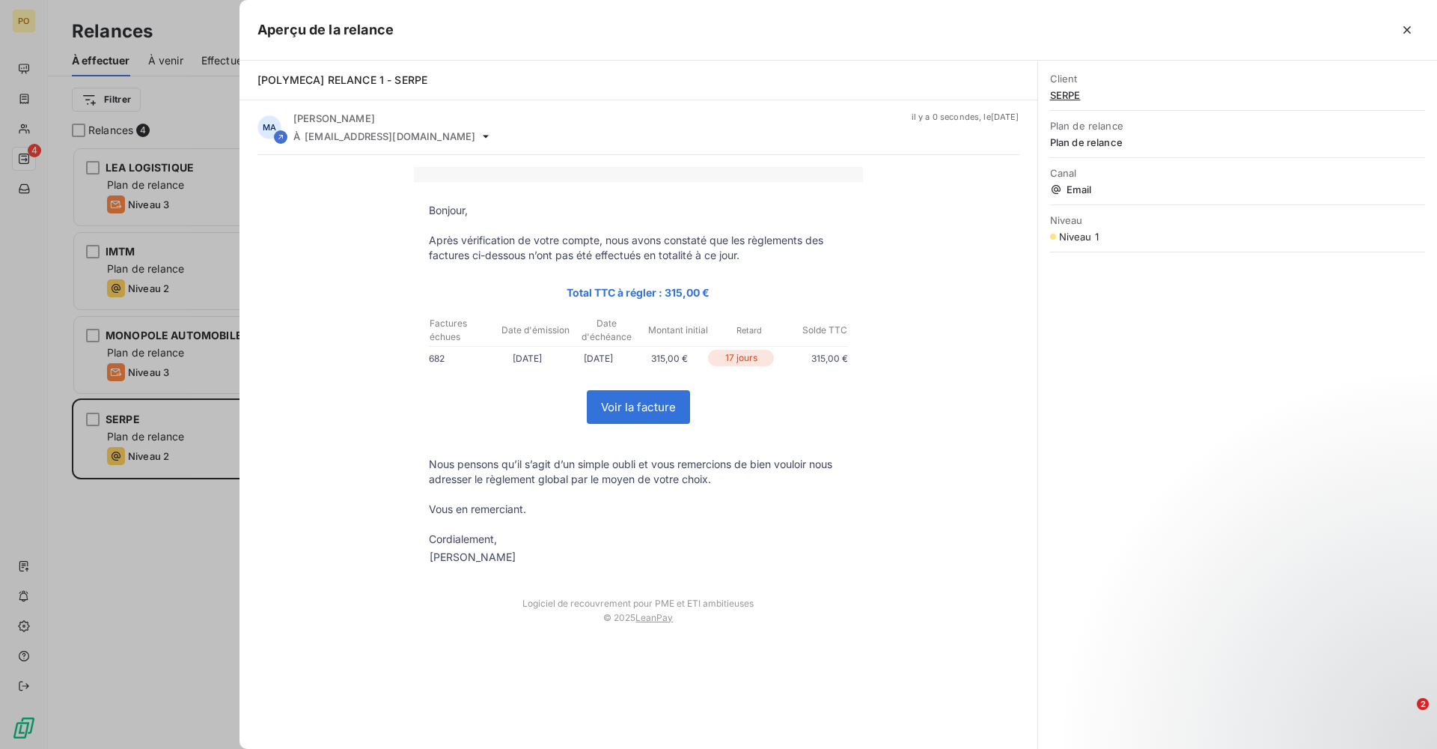
click at [226, 593] on div at bounding box center [718, 374] width 1437 height 749
